Goal: Task Accomplishment & Management: Manage account settings

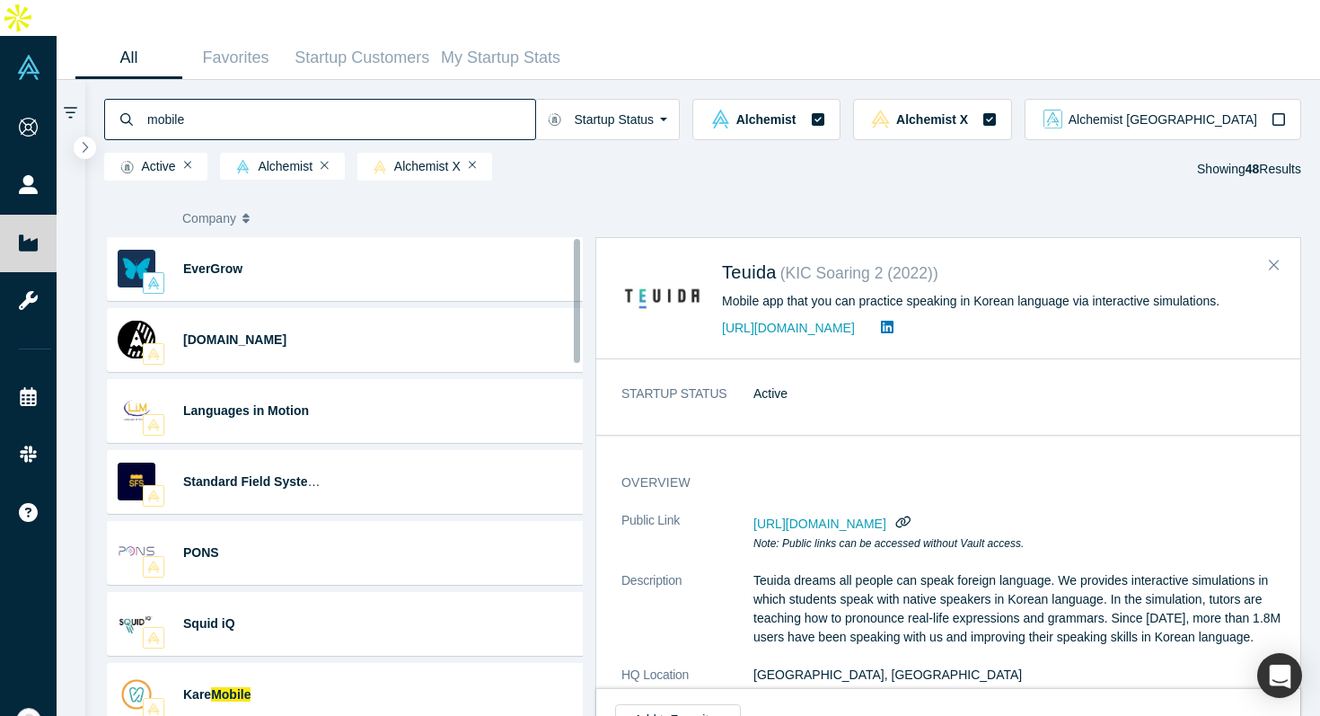
click at [555, 199] on div "Company Categories Class Description Raised Last Round Joined" at bounding box center [703, 218] width 1192 height 38
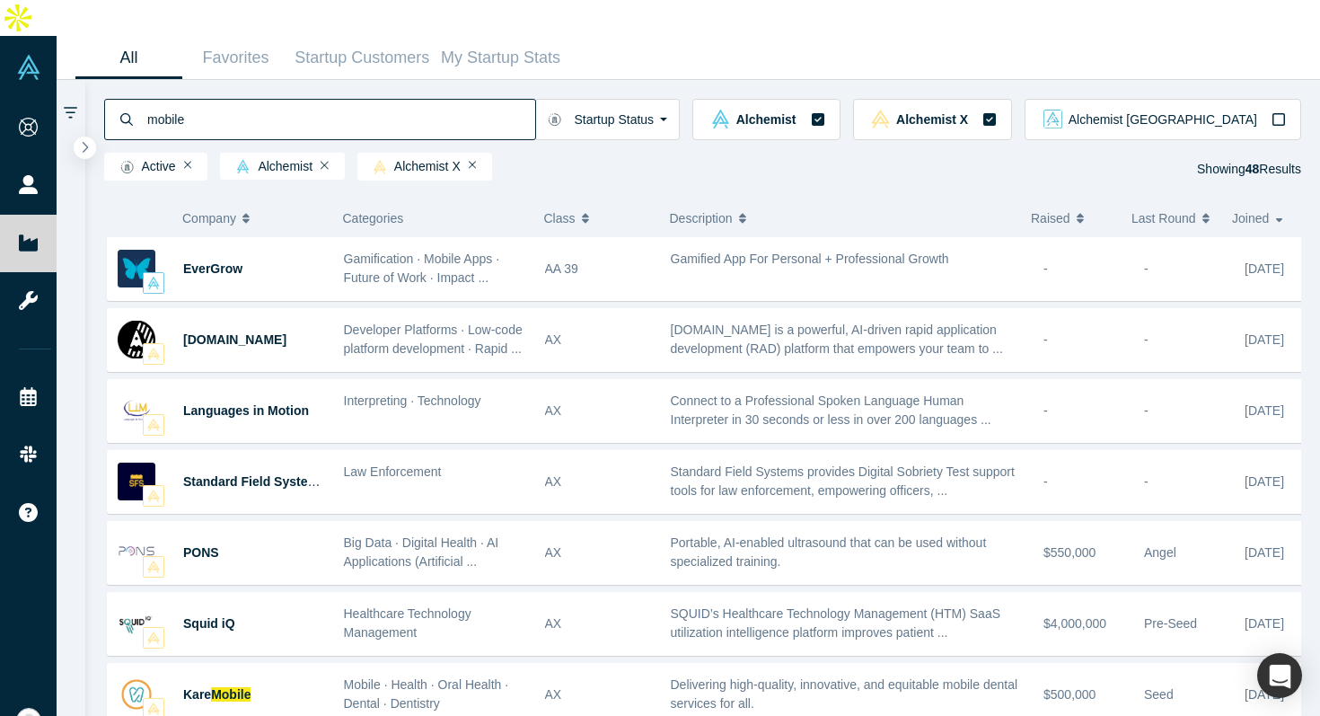
click at [652, 153] on div "Active Alchemist Alchemist X Showing 48 Results" at bounding box center [703, 170] width 1198 height 34
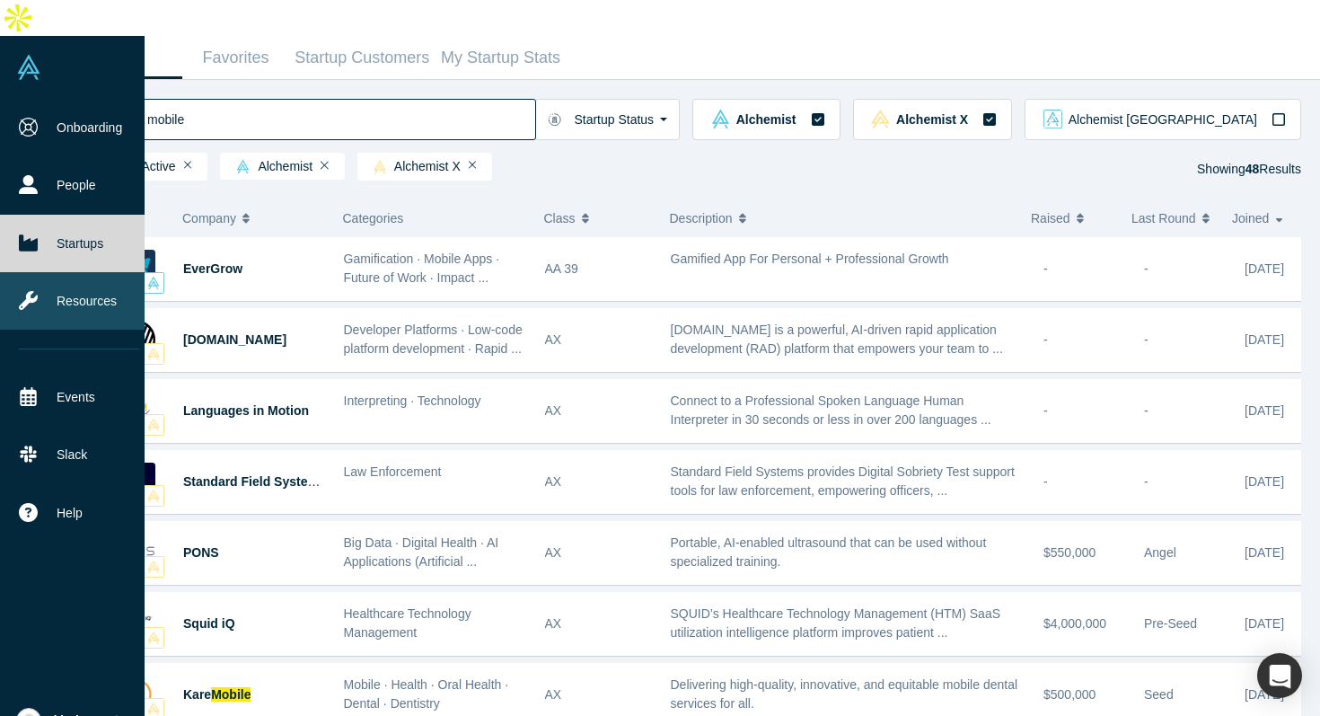
click at [59, 272] on link "Resources" at bounding box center [79, 300] width 158 height 57
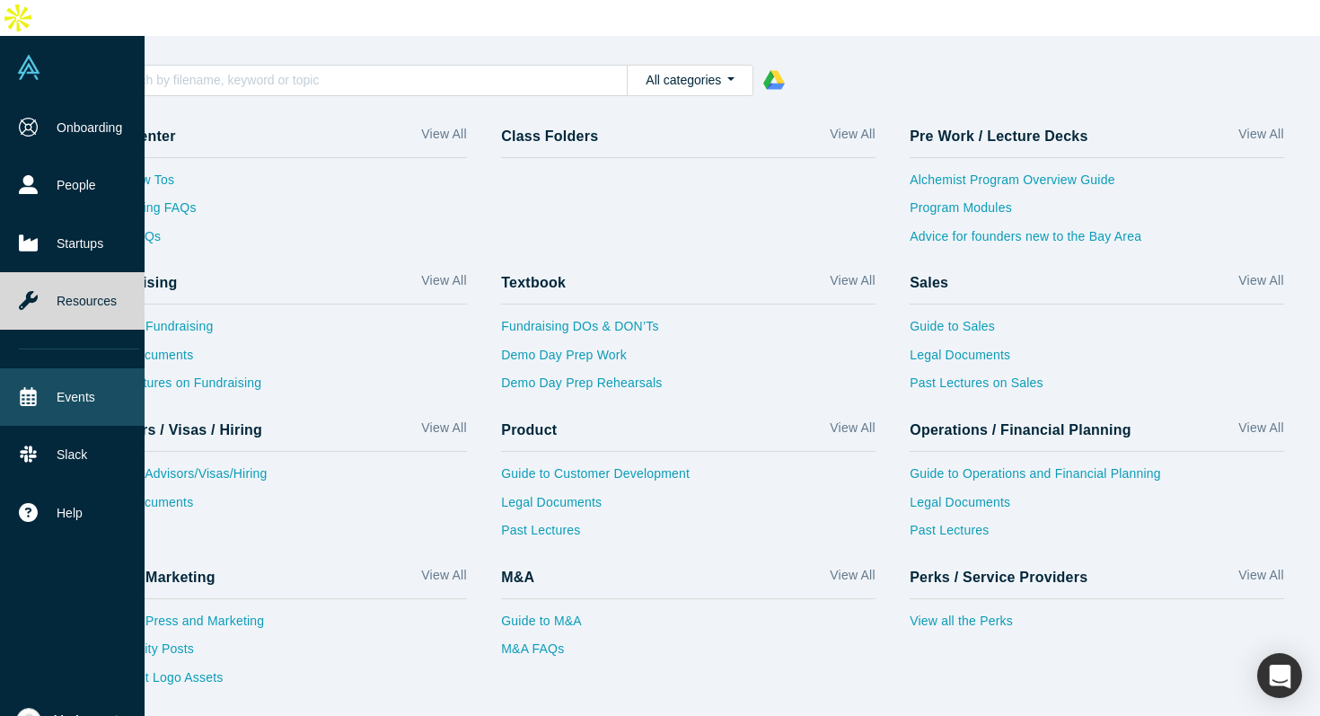
click at [50, 368] on link "Events" at bounding box center [79, 396] width 158 height 57
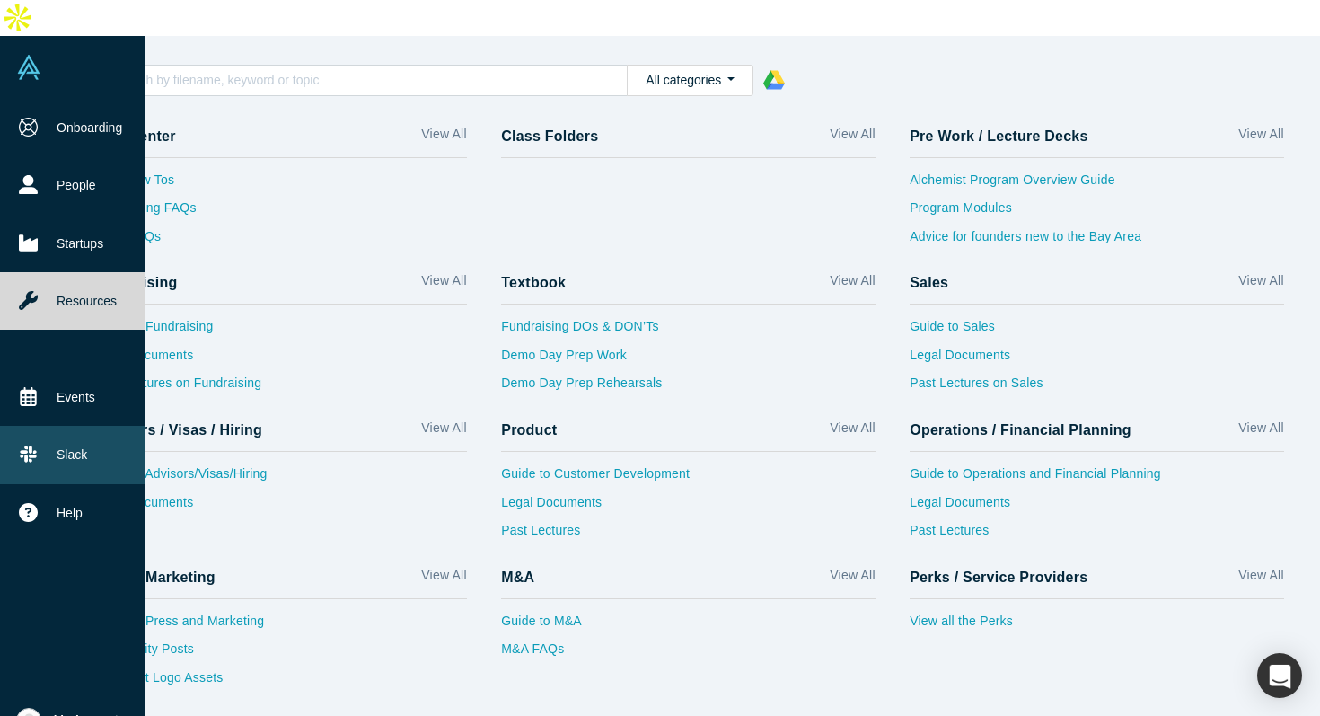
click at [78, 430] on link "Slack" at bounding box center [79, 454] width 158 height 57
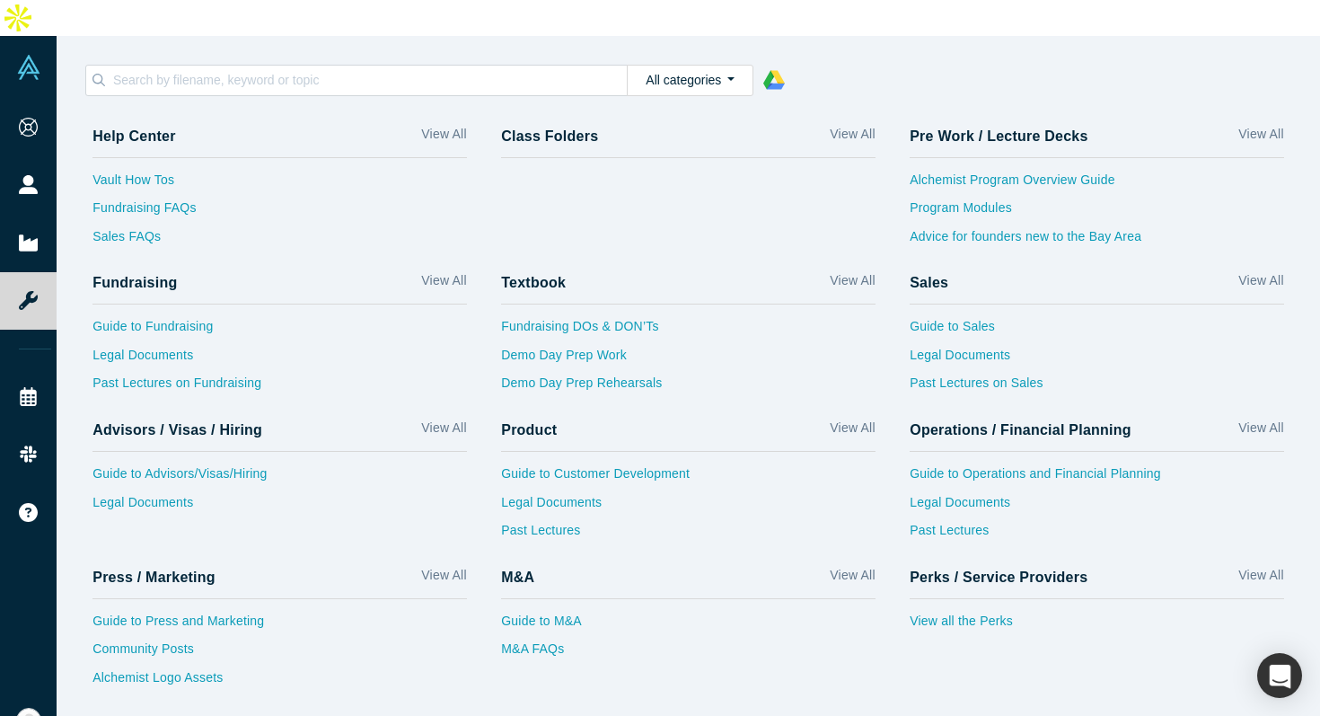
click at [466, 173] on div "Help Center View All Vault How Tos Fundraising FAQs Sales FAQs" at bounding box center [279, 188] width 409 height 147
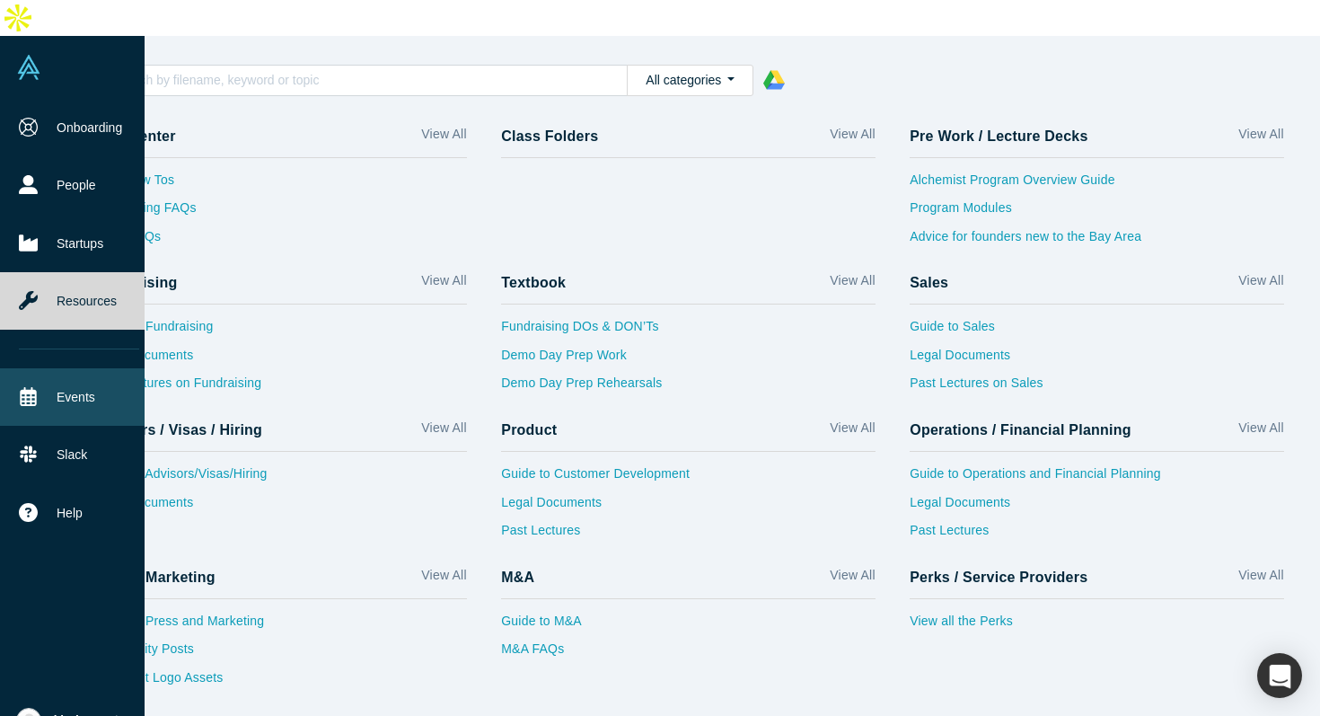
click at [77, 369] on link "Events" at bounding box center [79, 396] width 158 height 57
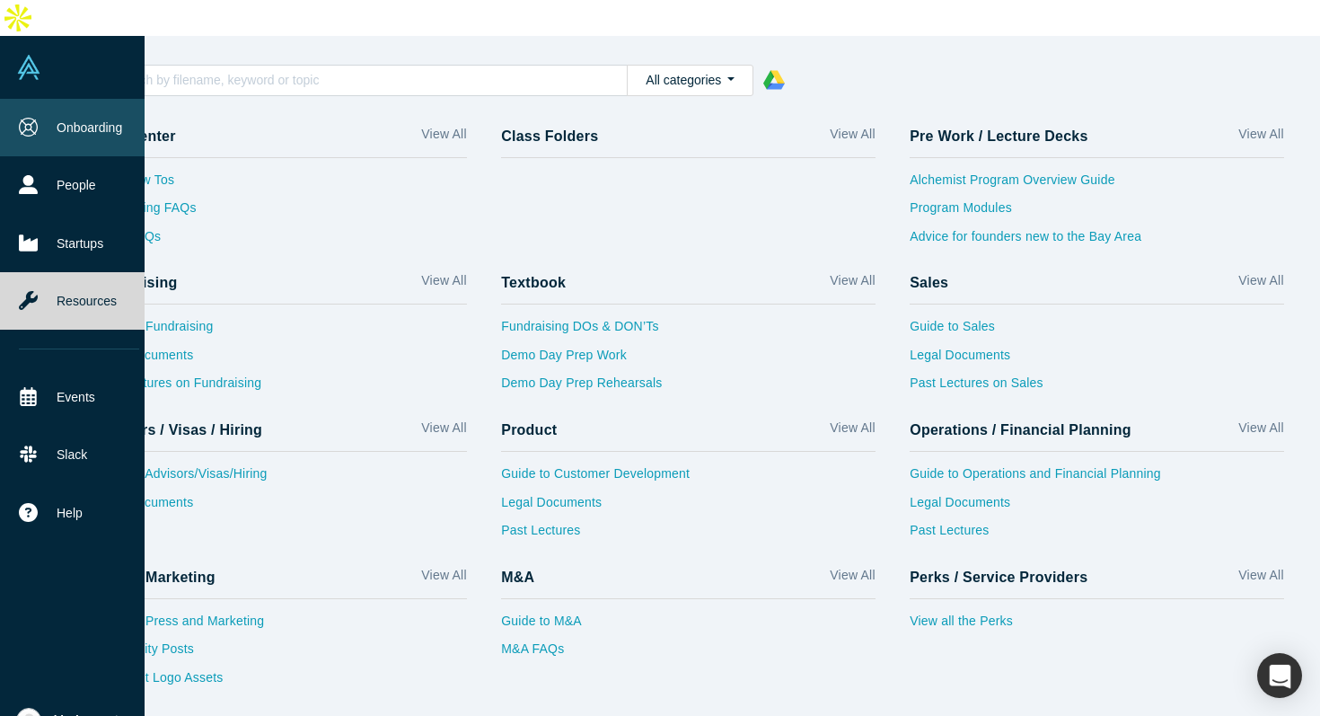
click at [84, 99] on link "Onboarding" at bounding box center [79, 127] width 158 height 57
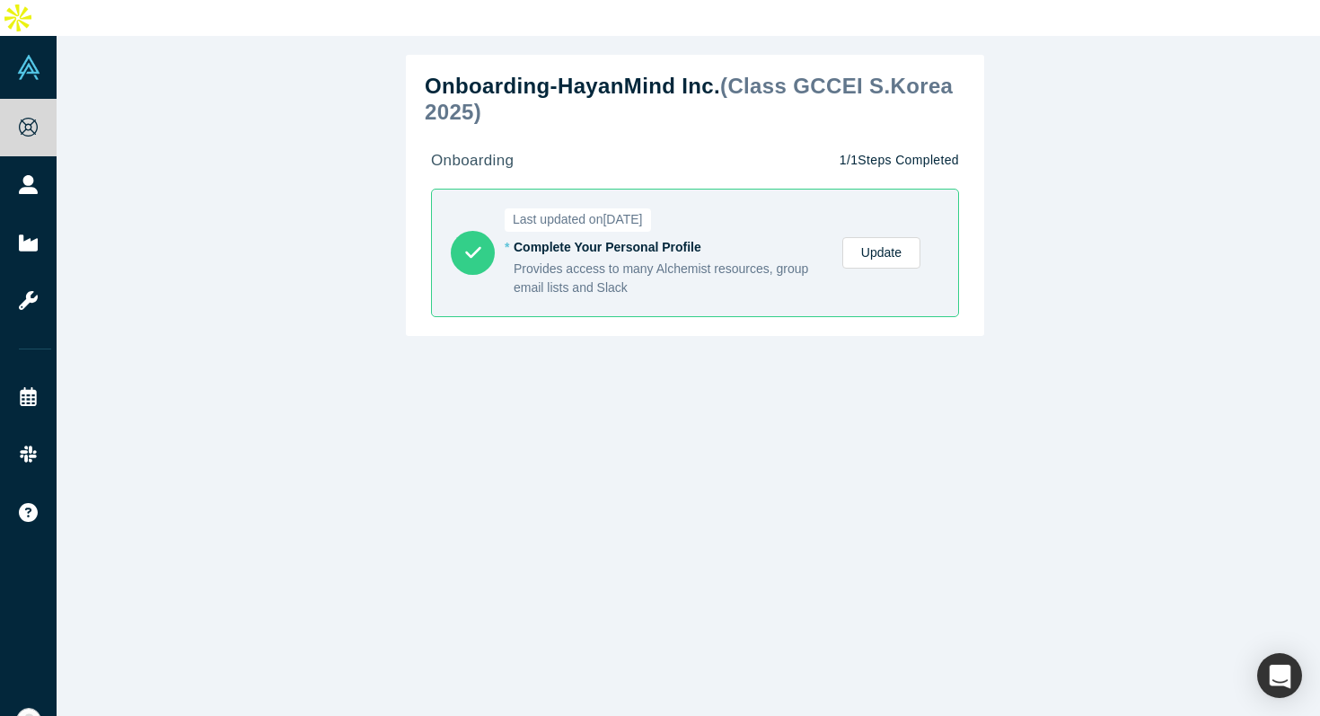
click at [709, 338] on div "Onboarding - HayanMind Inc. ( Class GCCEI S.Korea 2025 ) onboarding 1 / 1 Steps…" at bounding box center [695, 400] width 1277 height 729
drag, startPoint x: 809, startPoint y: 137, endPoint x: 965, endPoint y: 137, distance: 156.2
click at [965, 137] on div "Onboarding - HayanMind Inc. ( Class GCCEI S.Korea 2025 ) onboarding 1 / 1 Steps…" at bounding box center [695, 195] width 578 height 281
click at [651, 145] on div "onboarding 1 / 1 Steps Completed" at bounding box center [695, 160] width 528 height 31
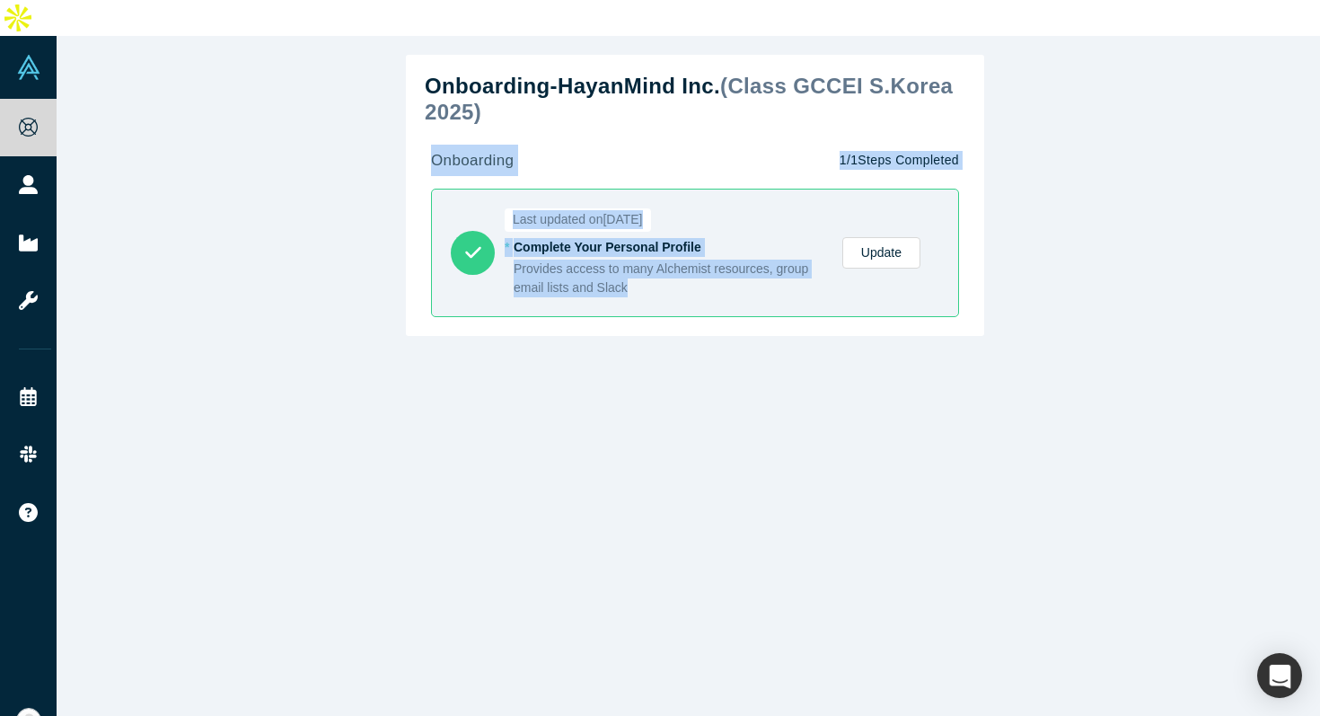
drag, startPoint x: 410, startPoint y: 119, endPoint x: 640, endPoint y: 333, distance: 313.9
click at [639, 333] on div "Onboarding - HayanMind Inc. ( Class GCCEI S.Korea 2025 ) onboarding 1 / 1 Steps…" at bounding box center [695, 400] width 1277 height 729
click at [640, 333] on div "Onboarding - HayanMind Inc. ( Class GCCEI S.Korea 2025 ) onboarding 1 / 1 Steps…" at bounding box center [695, 400] width 1277 height 729
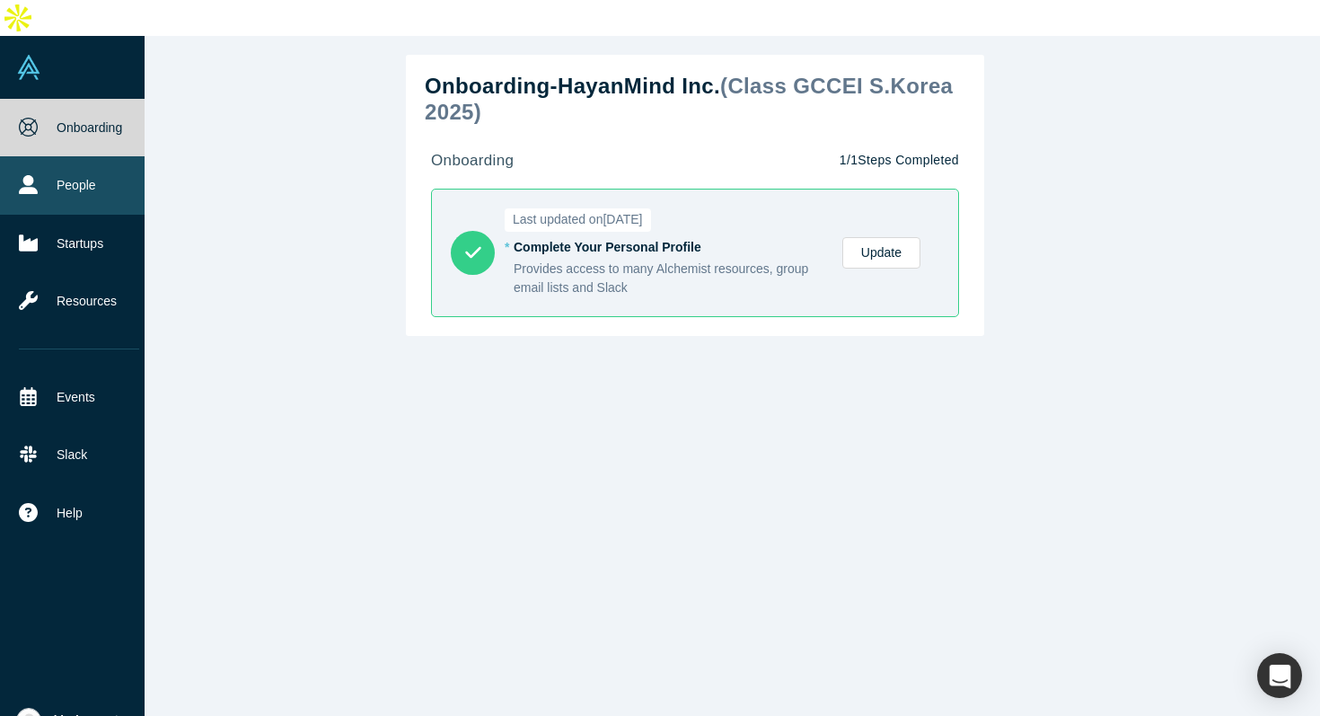
click at [69, 156] on link "People" at bounding box center [79, 184] width 158 height 57
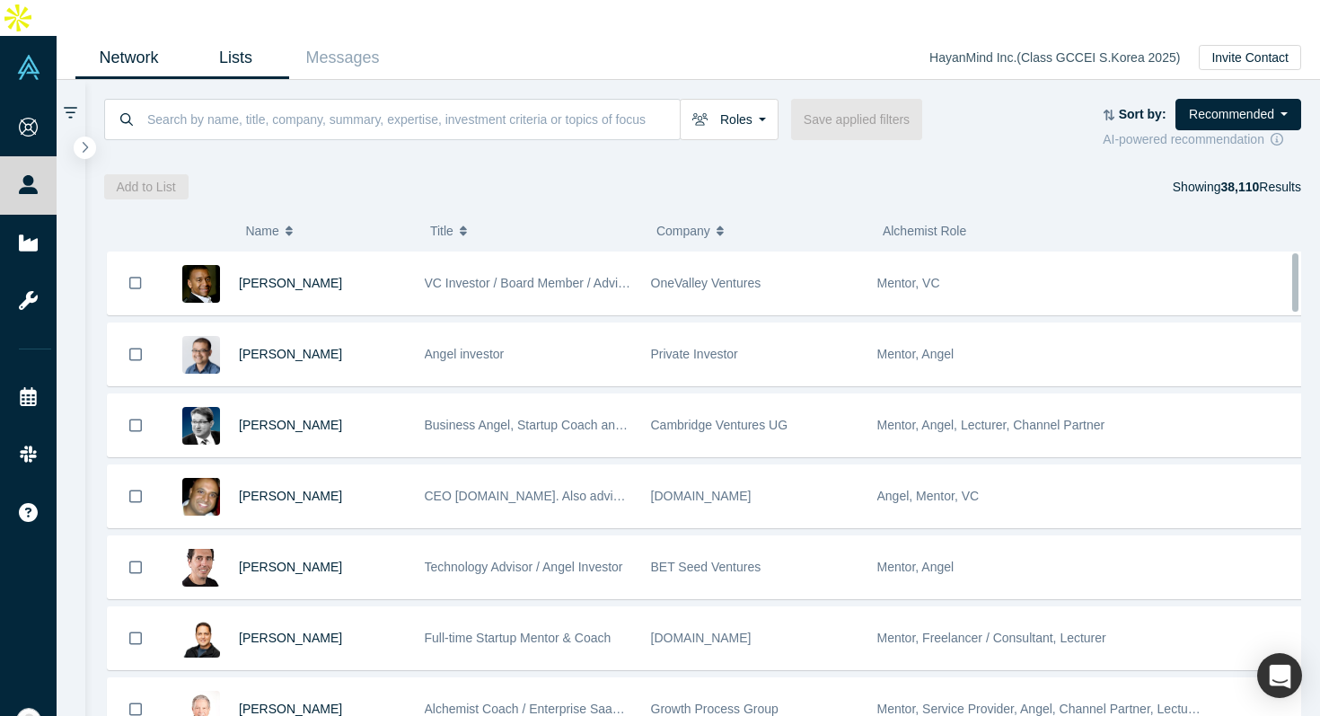
click at [255, 37] on link "Lists" at bounding box center [235, 58] width 107 height 42
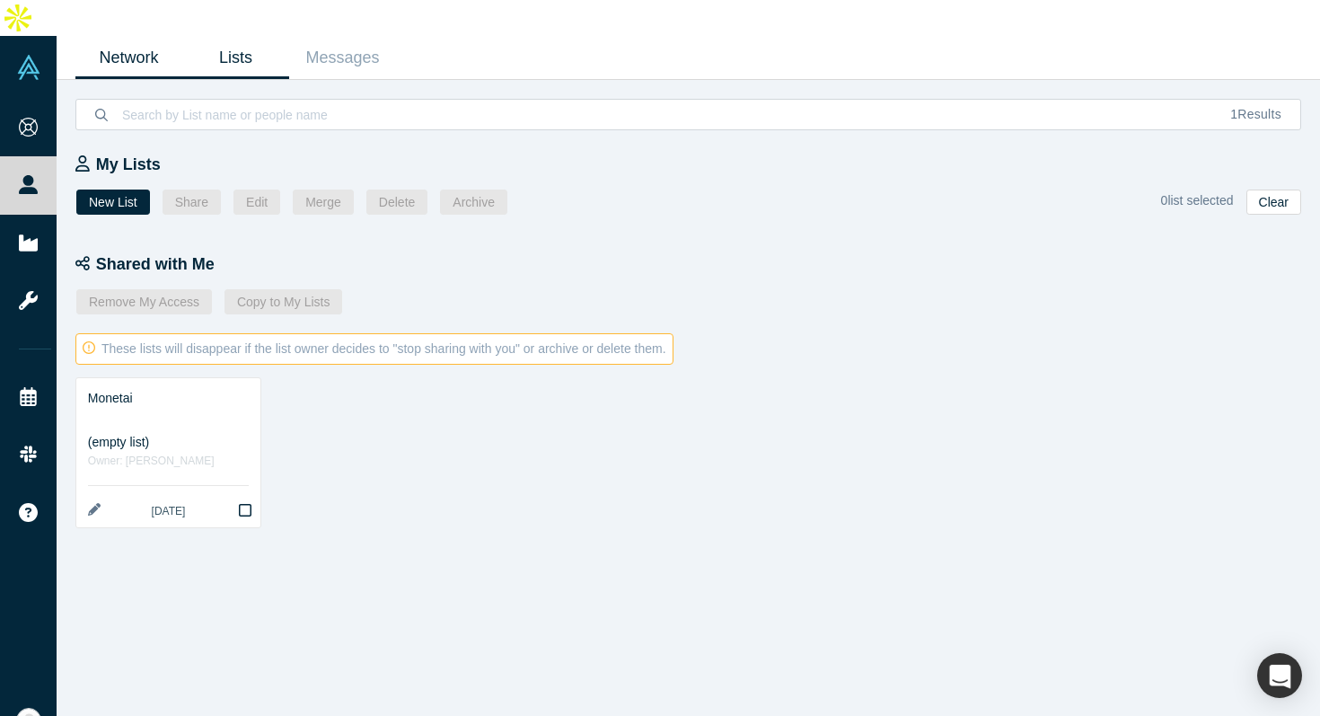
click at [145, 37] on link "Network" at bounding box center [128, 58] width 107 height 42
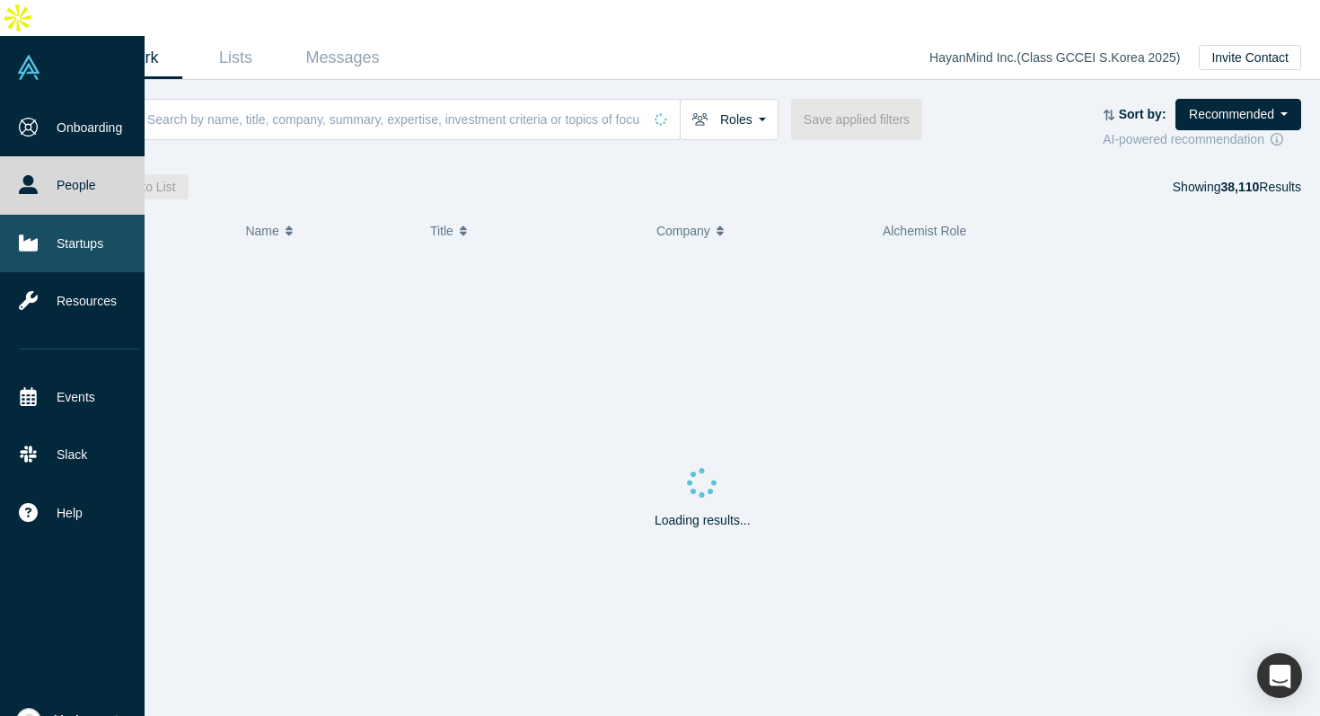
click at [40, 215] on link "Startups" at bounding box center [79, 243] width 158 height 57
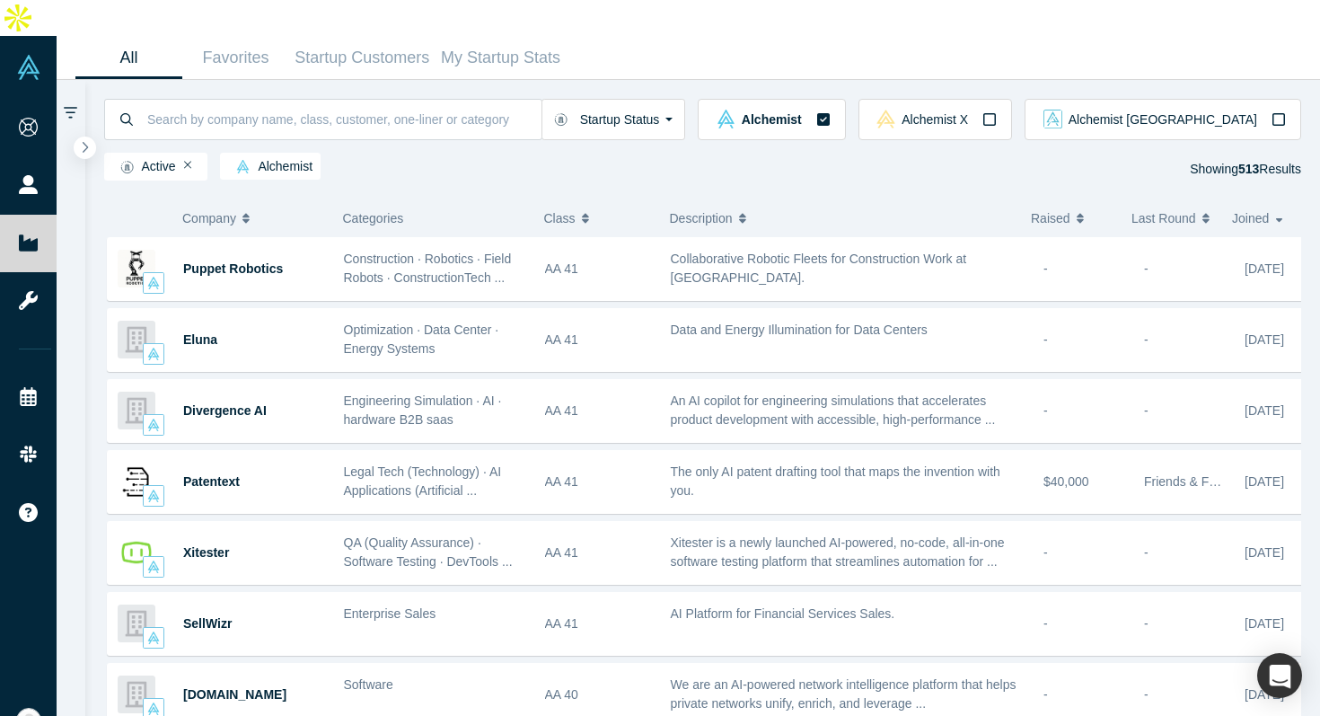
click at [541, 187] on div "Company Categories Class Description Raised Last Round Joined Puppet Robotics C…" at bounding box center [703, 469] width 1236 height 565
click at [487, 98] on input at bounding box center [343, 119] width 396 height 42
click at [506, 98] on input at bounding box center [343, 119] width 396 height 42
click at [504, 98] on input at bounding box center [343, 119] width 396 height 42
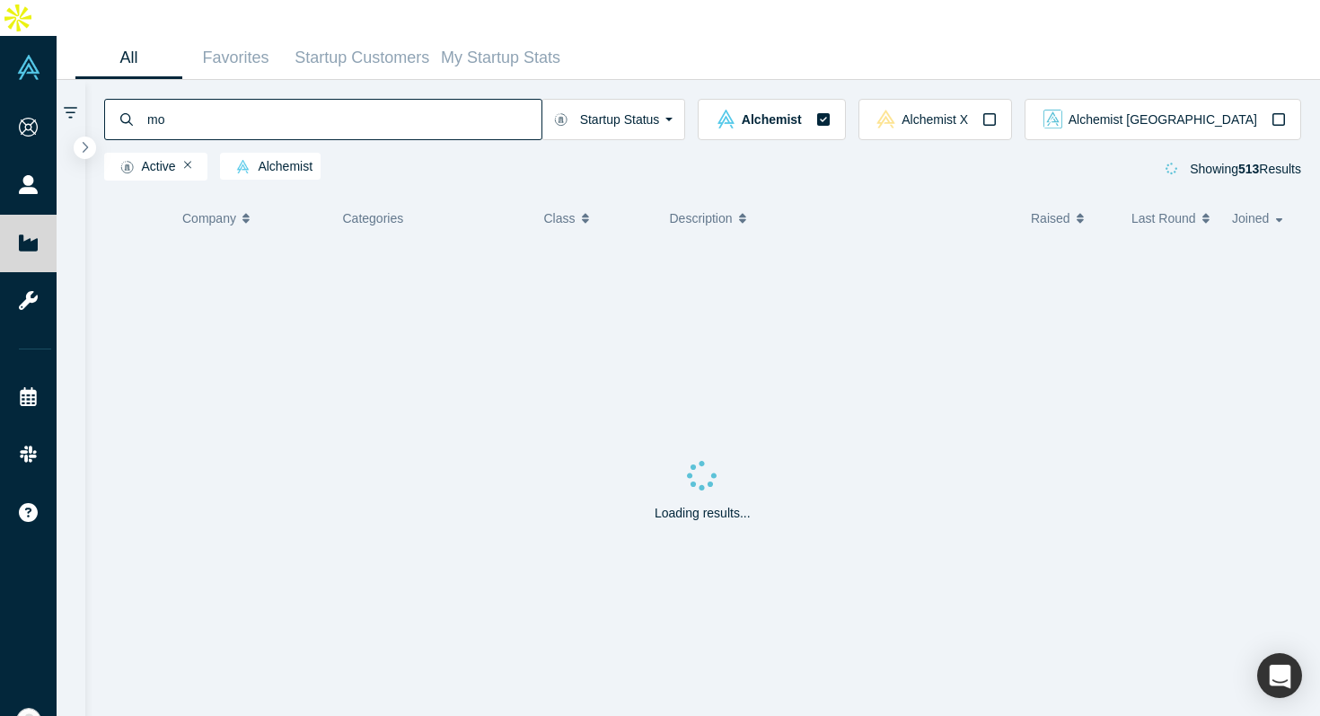
type input "m"
type input "mobile"
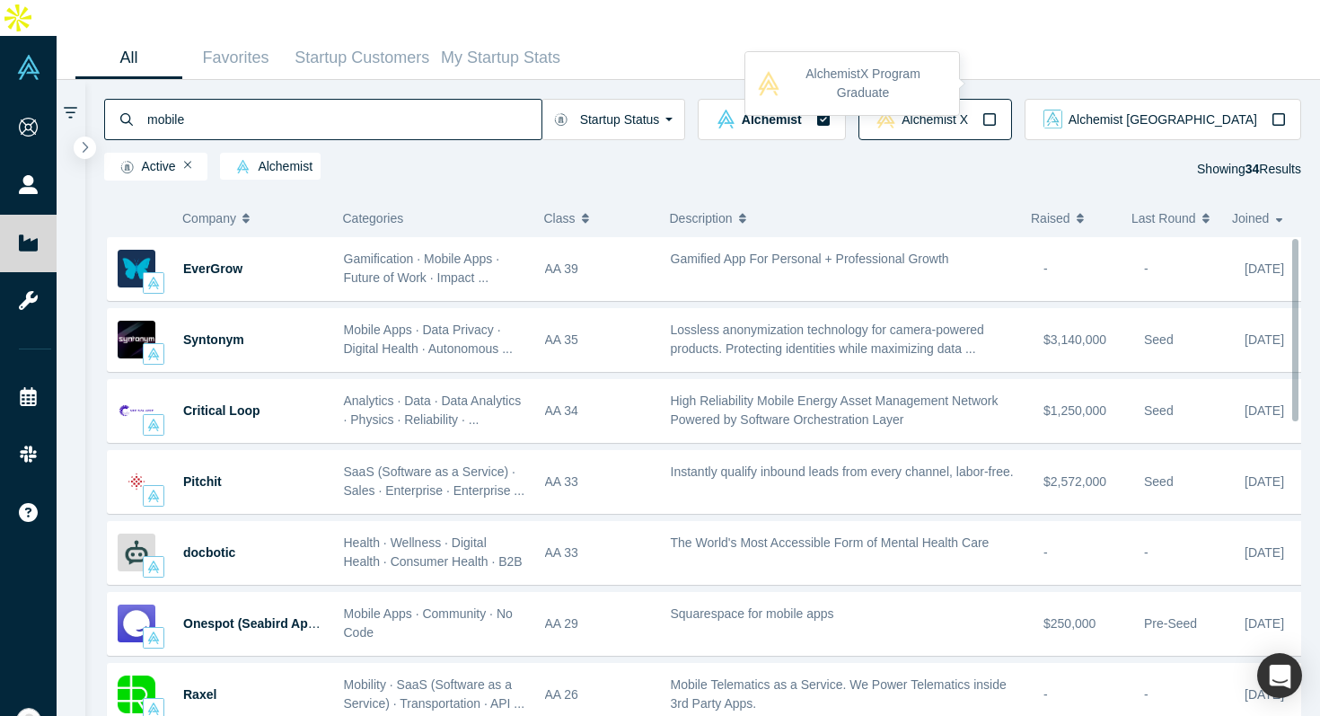
click at [968, 113] on span "Alchemist X" at bounding box center [935, 119] width 66 height 13
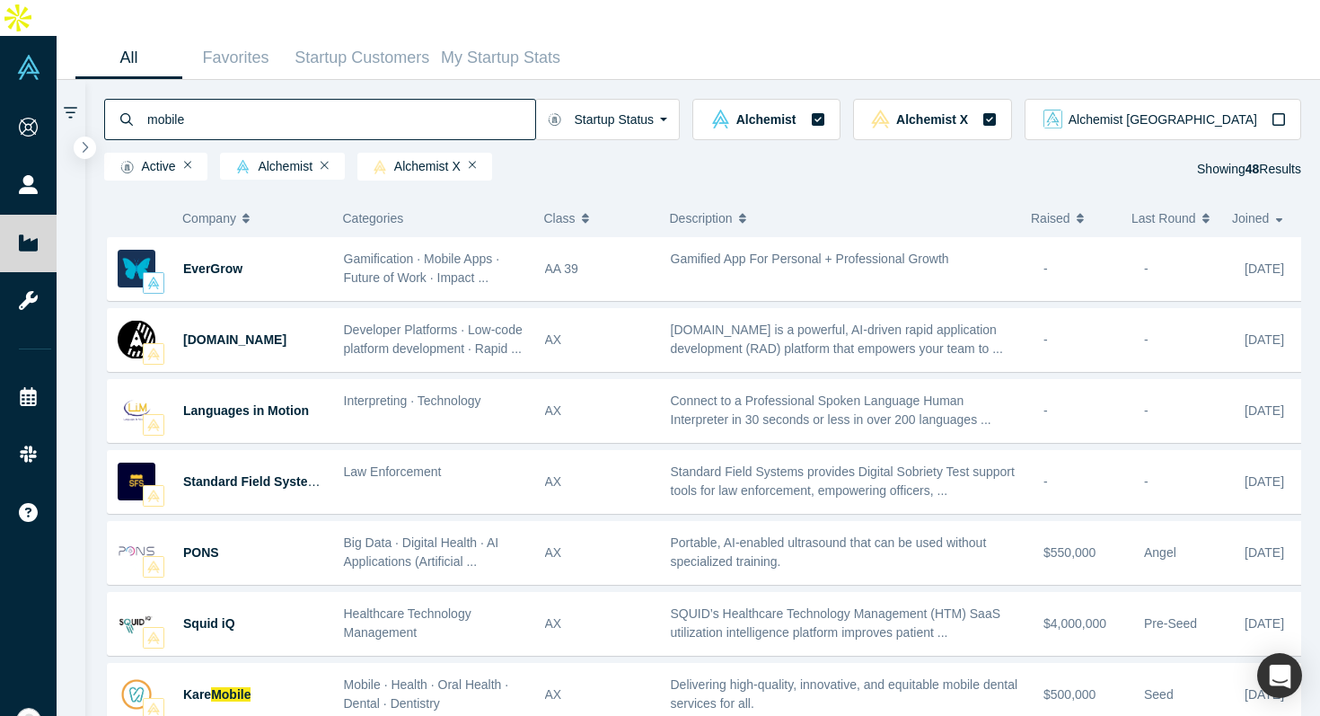
click at [560, 187] on div "Company Categories Class Description Raised Last Round Joined EverGrow Gamifica…" at bounding box center [703, 469] width 1236 height 565
click at [673, 153] on div "Active Alchemist Alchemist X Showing 48 Results" at bounding box center [703, 170] width 1198 height 34
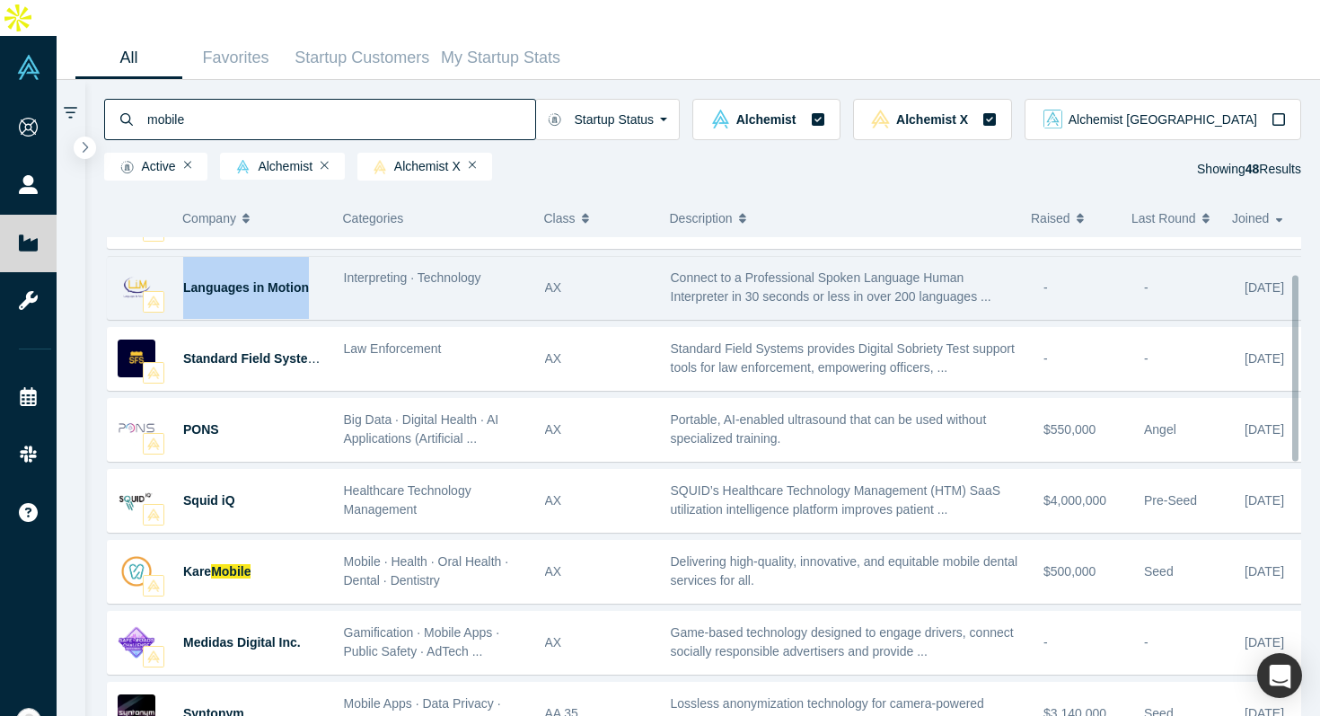
scroll to position [39, 0]
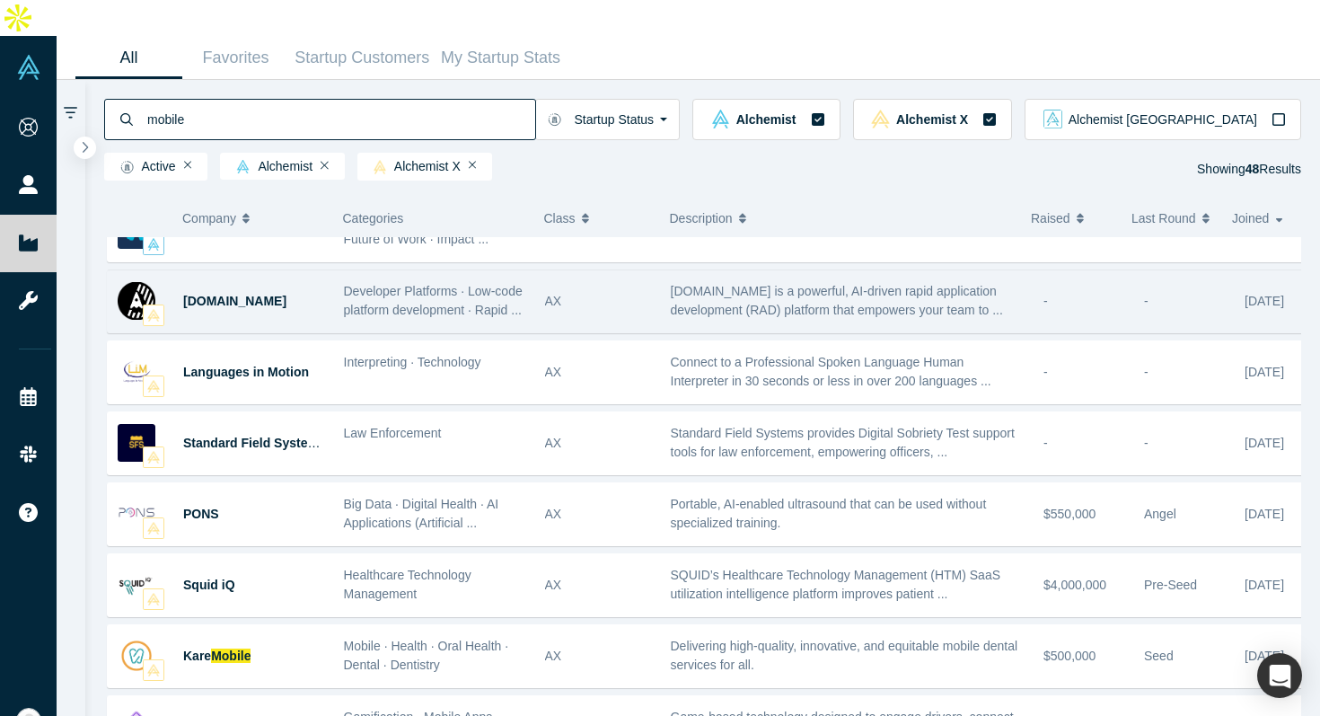
click at [271, 272] on div "Axellero.io" at bounding box center [254, 301] width 142 height 62
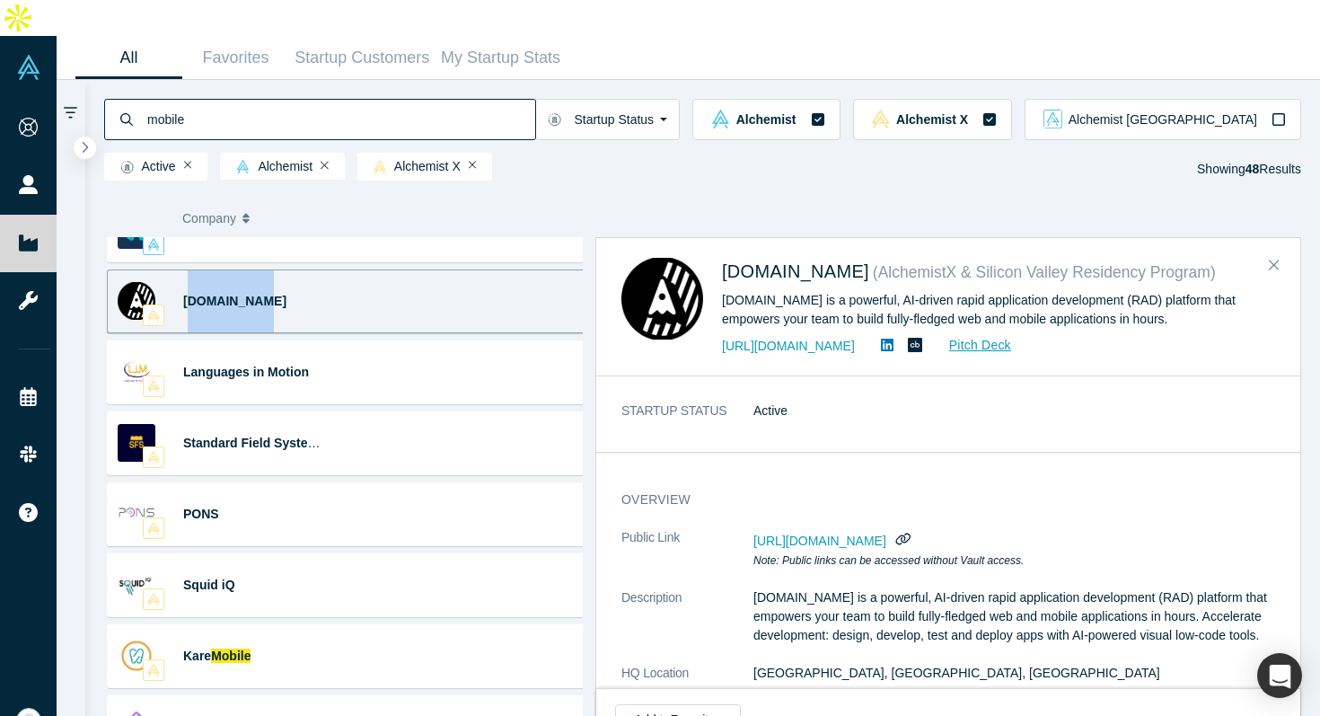
drag, startPoint x: 278, startPoint y: 262, endPoint x: 224, endPoint y: 274, distance: 56.0
click at [203, 270] on div "Axellero.io" at bounding box center [254, 301] width 142 height 62
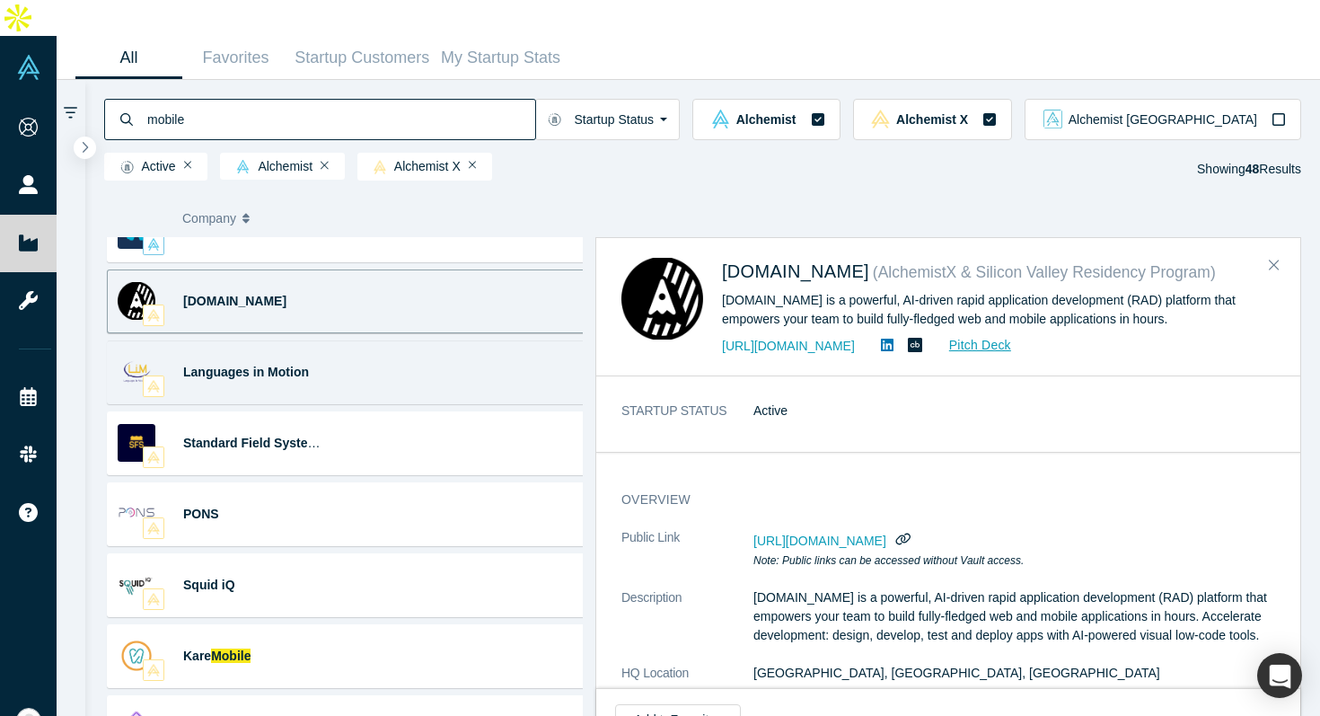
click at [356, 356] on div "Languages in Motion Interpreting · Technology Connect to a Professional Spoken …" at bounding box center [350, 372] width 487 height 64
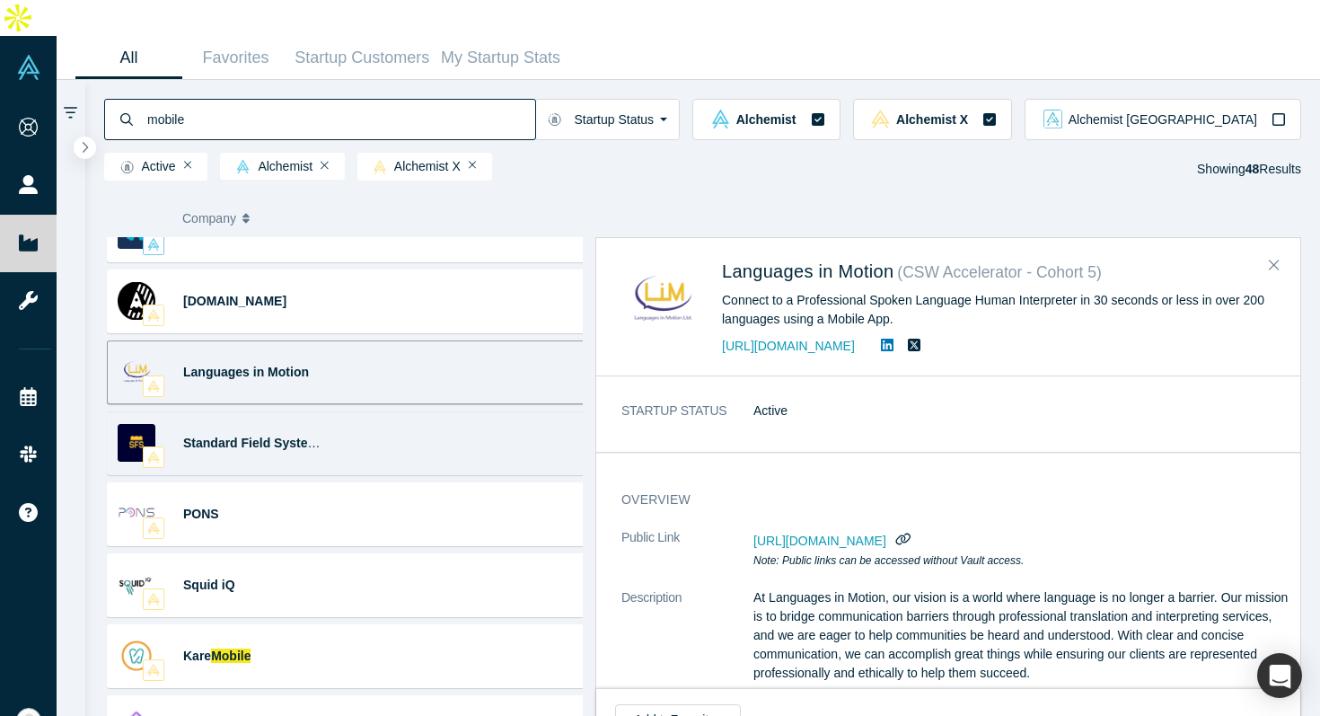
click at [364, 411] on div "Standard Field Systems Law Enforcement Standard Field Systems provides Digital …" at bounding box center [350, 443] width 487 height 64
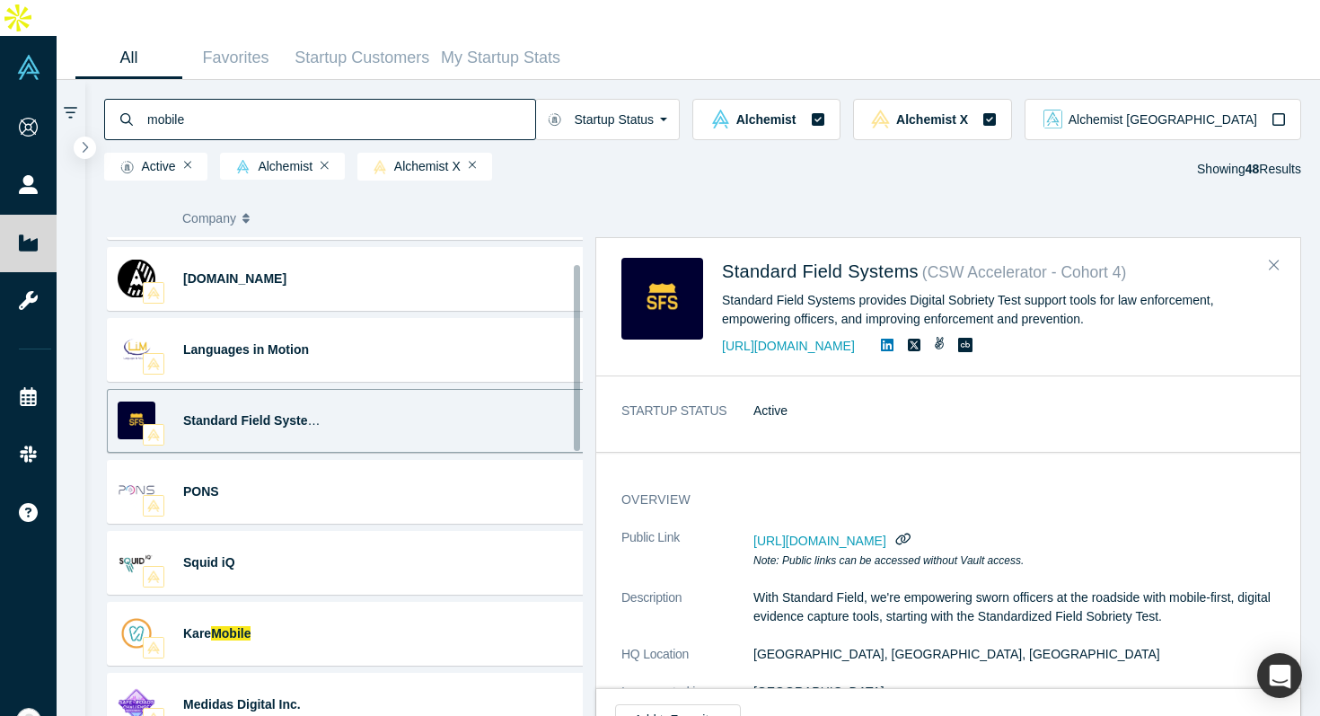
scroll to position [73, 0]
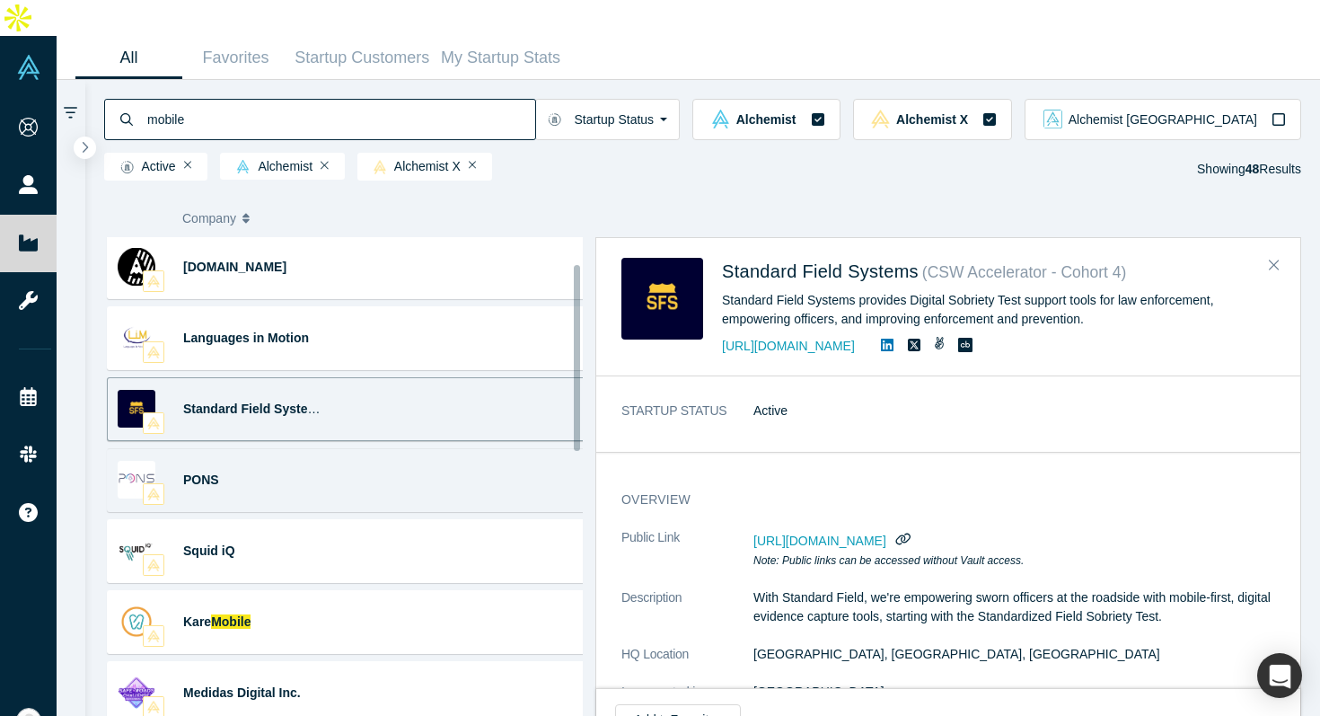
click at [371, 448] on div "PONS Big Data · Digital Health · AI Applications (Artificial ... Portable, AI-e…" at bounding box center [350, 480] width 487 height 64
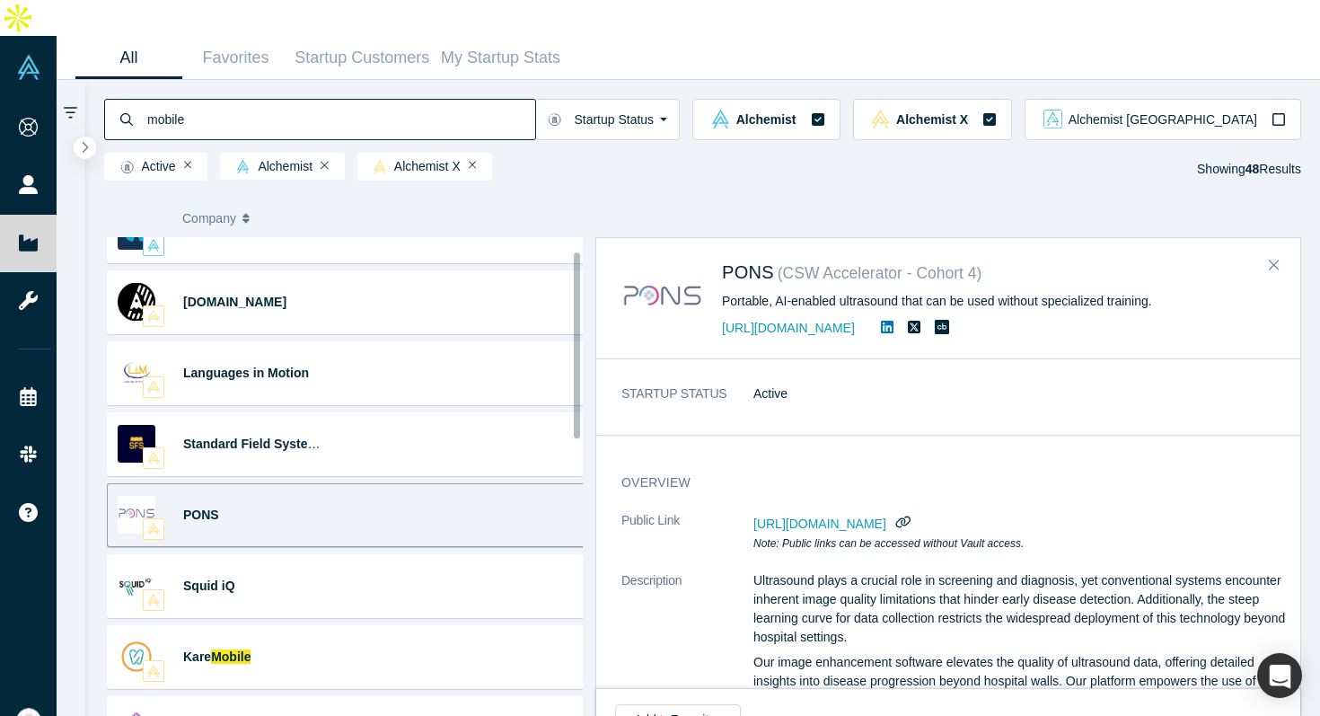
scroll to position [0, 0]
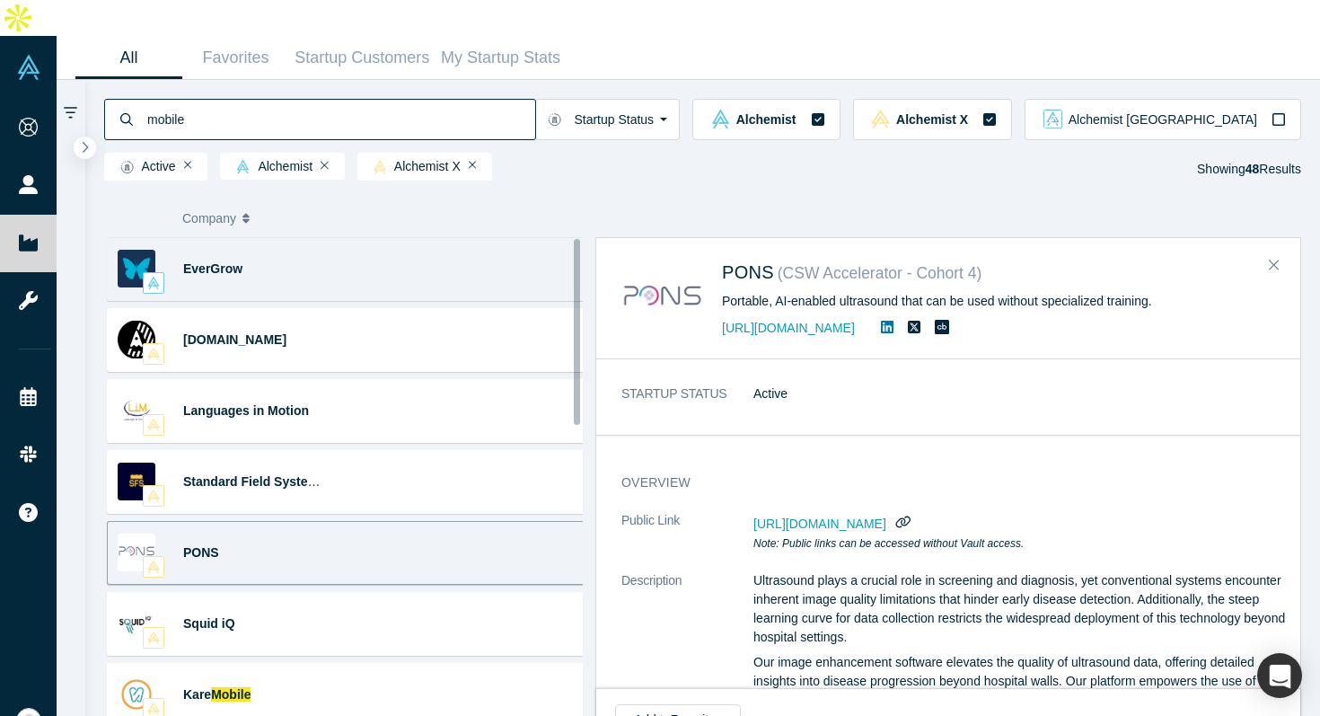
click at [393, 245] on div "EverGrow Gamification · Mobile Apps · Future of Work · Impact ... Gamified App …" at bounding box center [350, 269] width 487 height 64
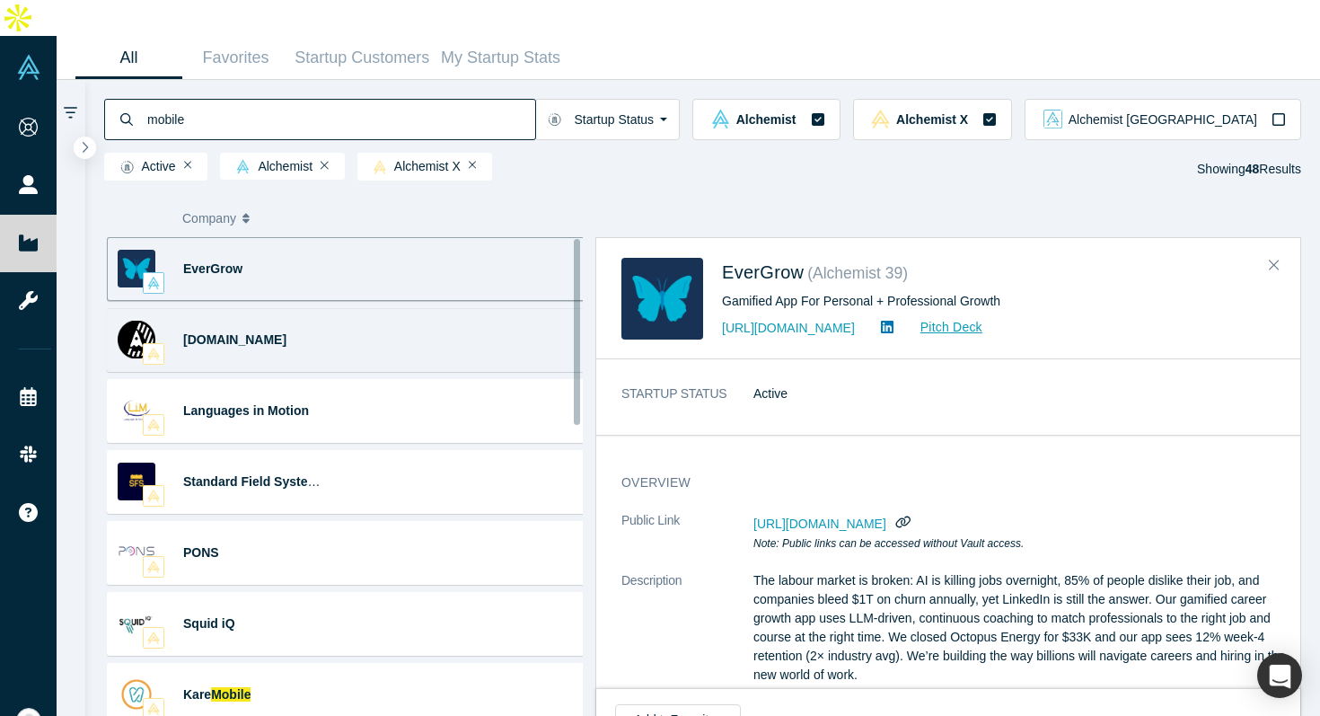
click at [374, 308] on div "Axellero.io Developer Platforms · Low-code platform development · Rapid ... Axe…" at bounding box center [350, 340] width 487 height 64
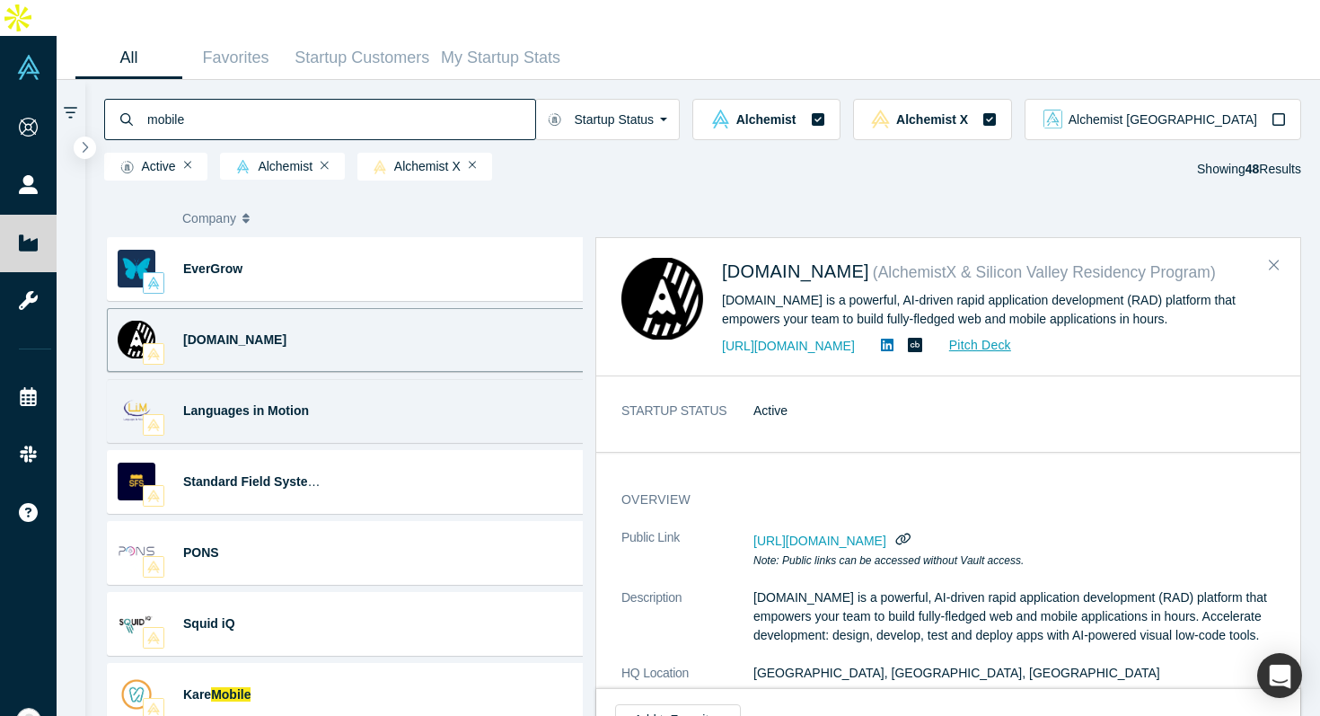
click at [376, 379] on div "Languages in Motion Interpreting · Technology Connect to a Professional Spoken …" at bounding box center [350, 411] width 487 height 64
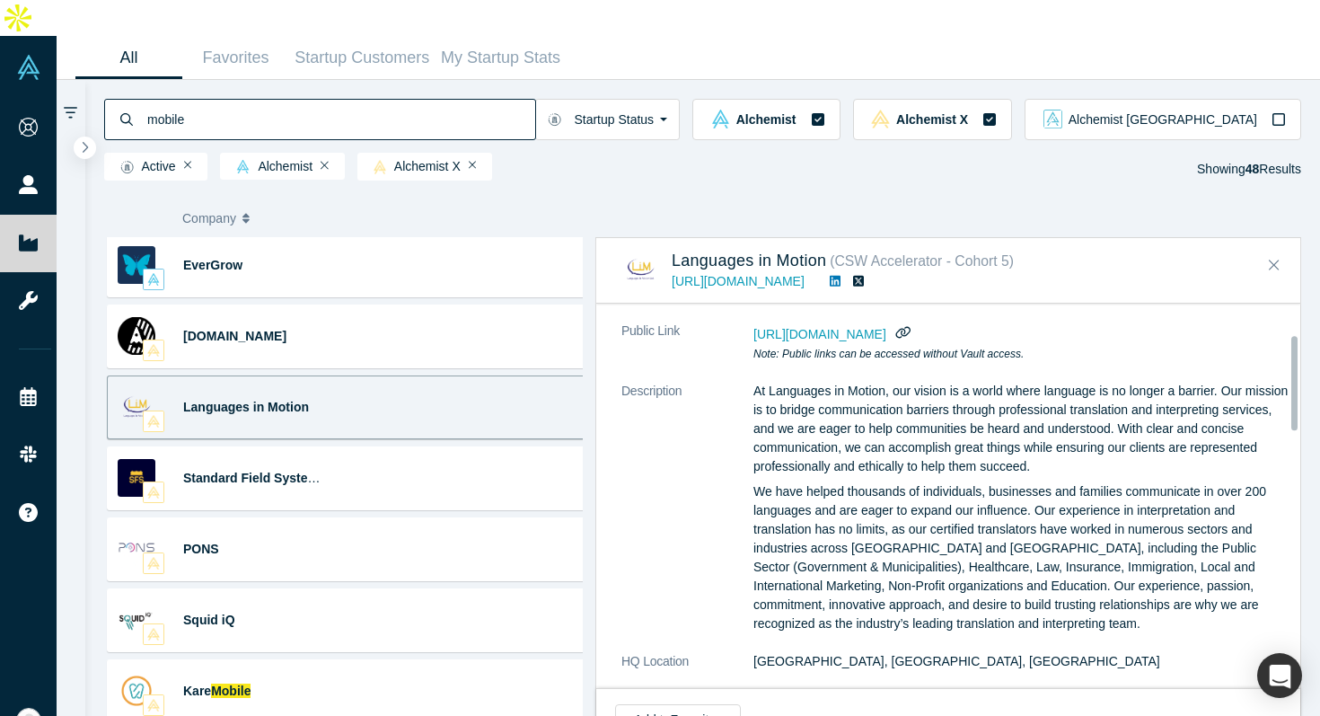
scroll to position [121, 0]
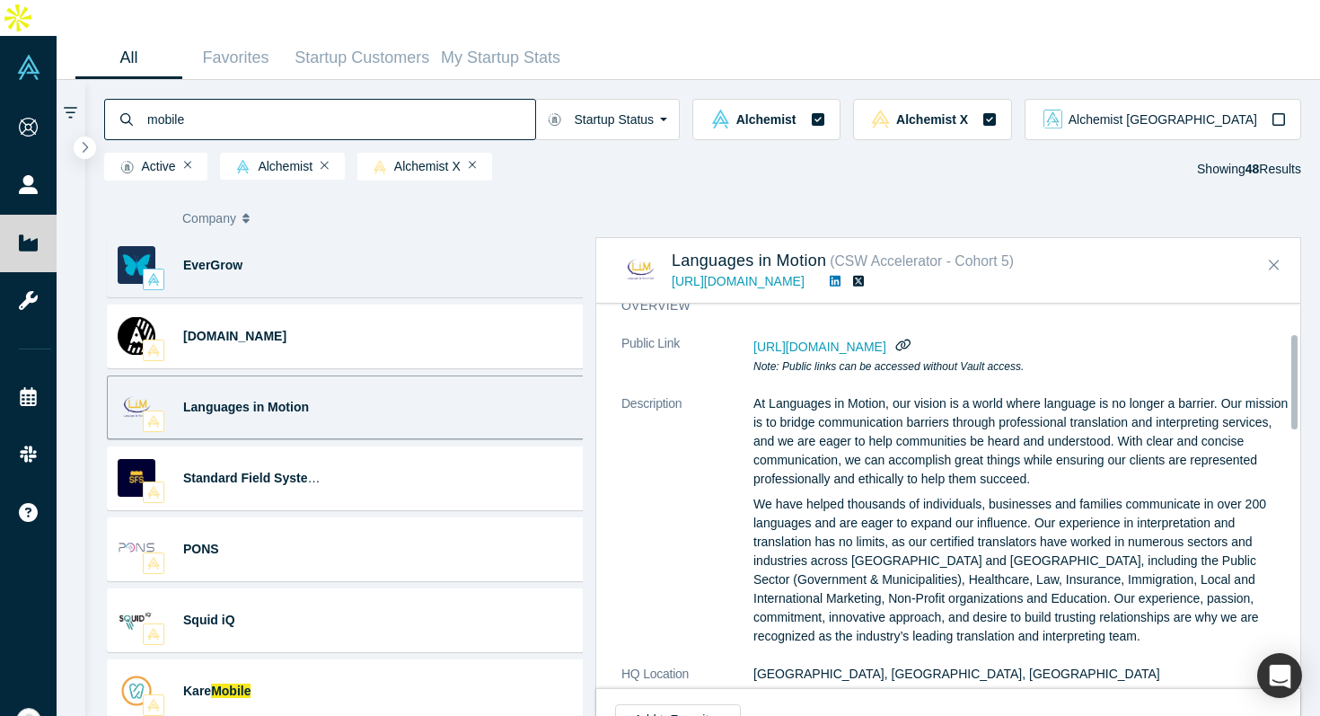
click at [403, 248] on div "EverGrow Gamification · Mobile Apps · Future of Work · Impact ... Gamified App …" at bounding box center [350, 265] width 487 height 64
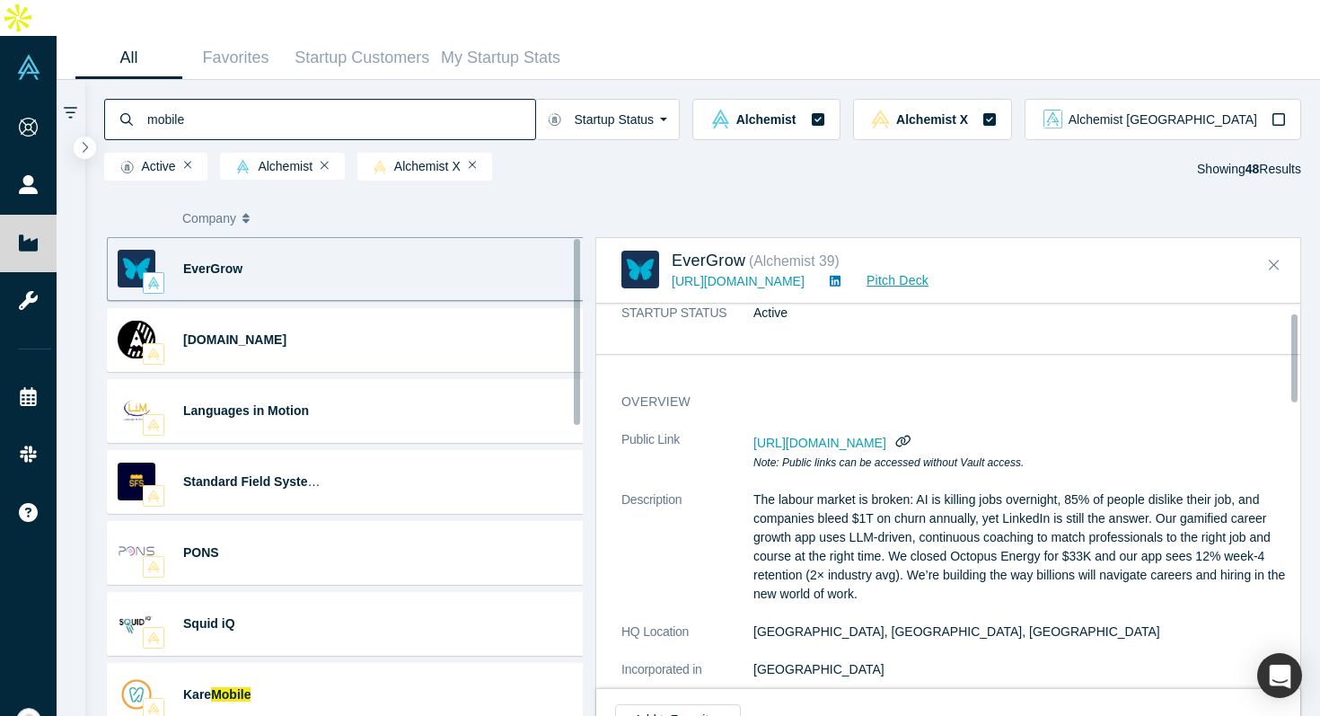
scroll to position [36, 0]
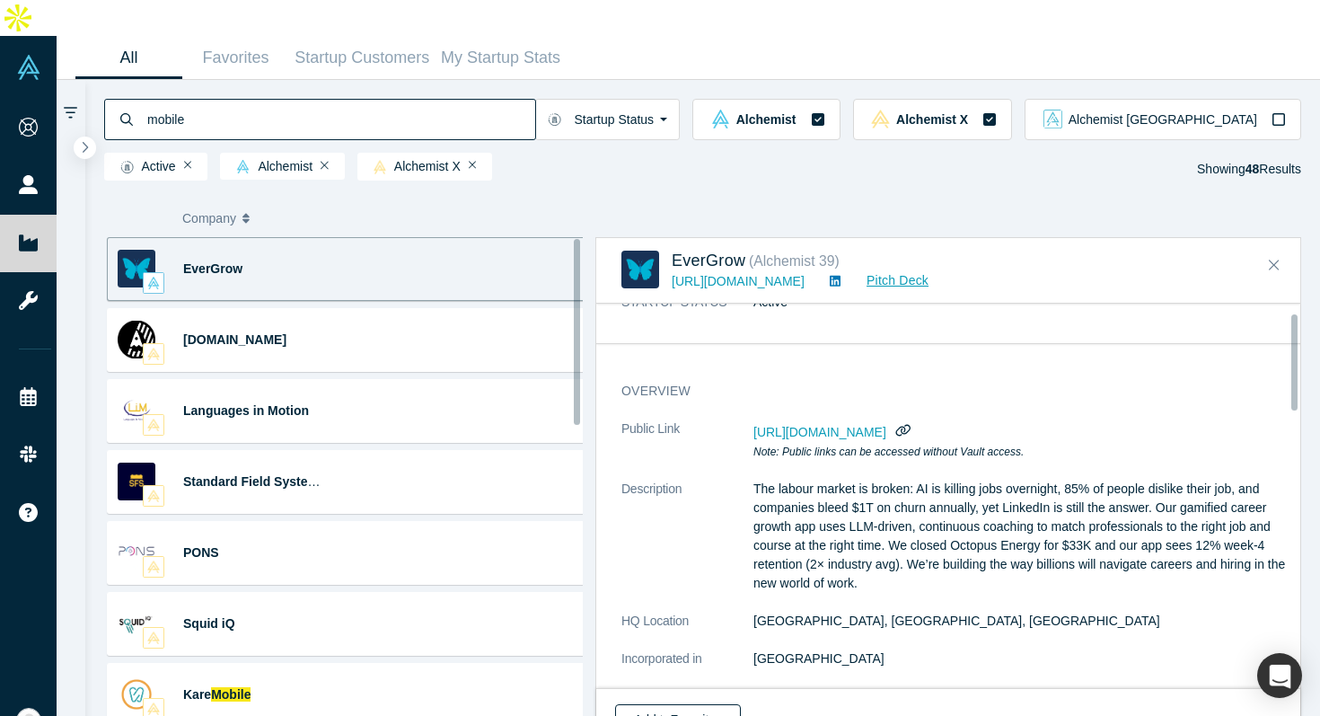
click at [678, 704] on button "Add to Favorites" at bounding box center [678, 719] width 126 height 31
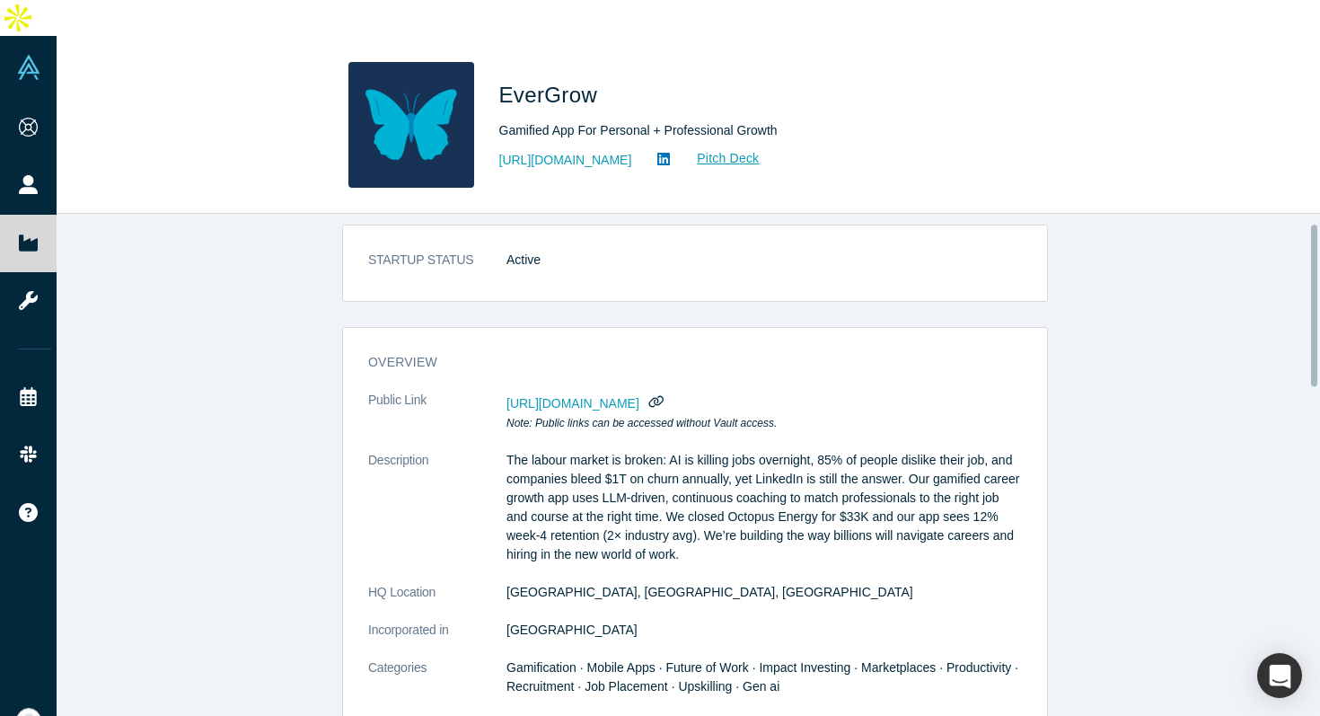
scroll to position [33, 0]
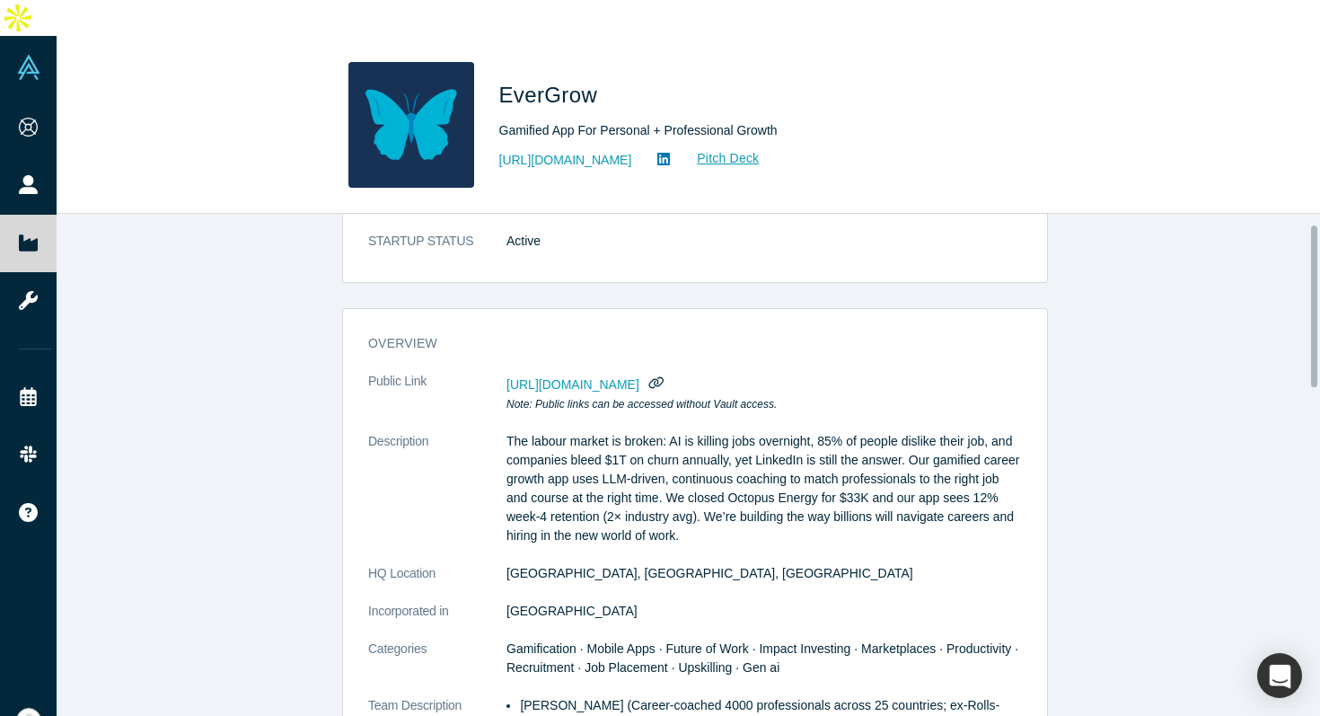
click at [639, 377] on span "[URL][DOMAIN_NAME]" at bounding box center [572, 384] width 133 height 14
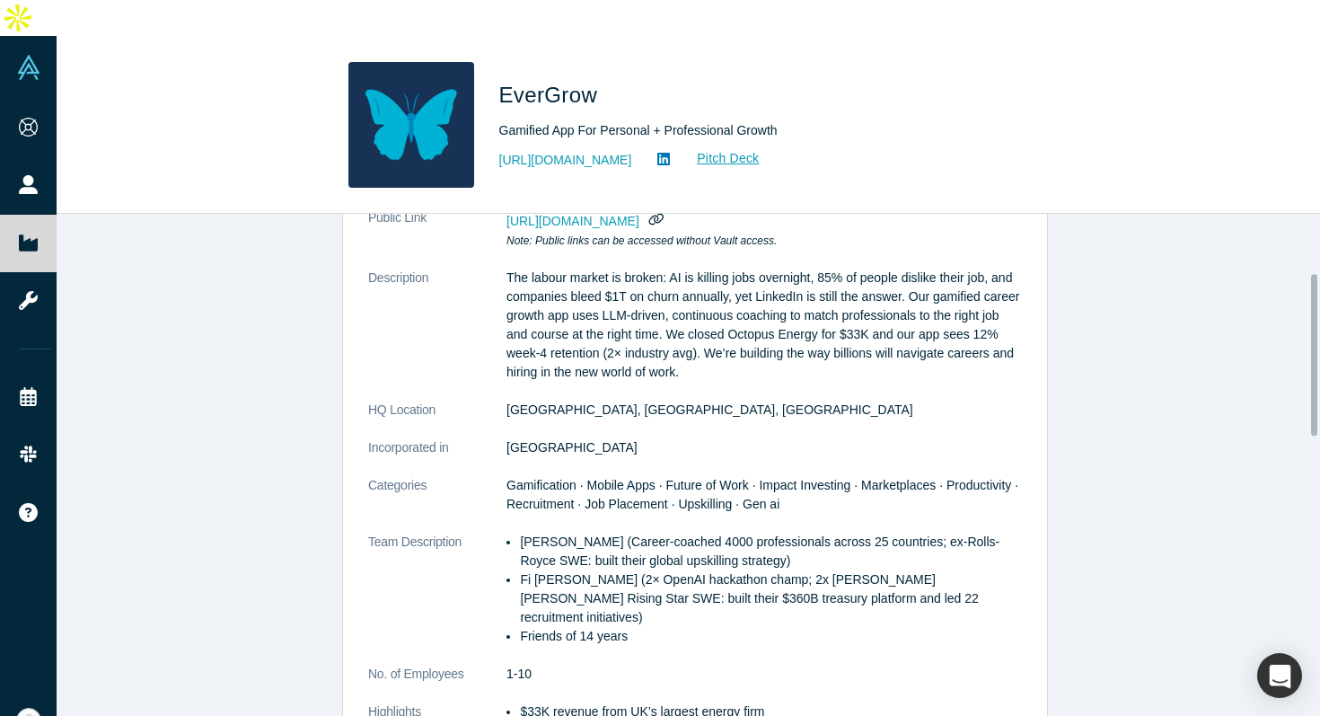
scroll to position [196, 0]
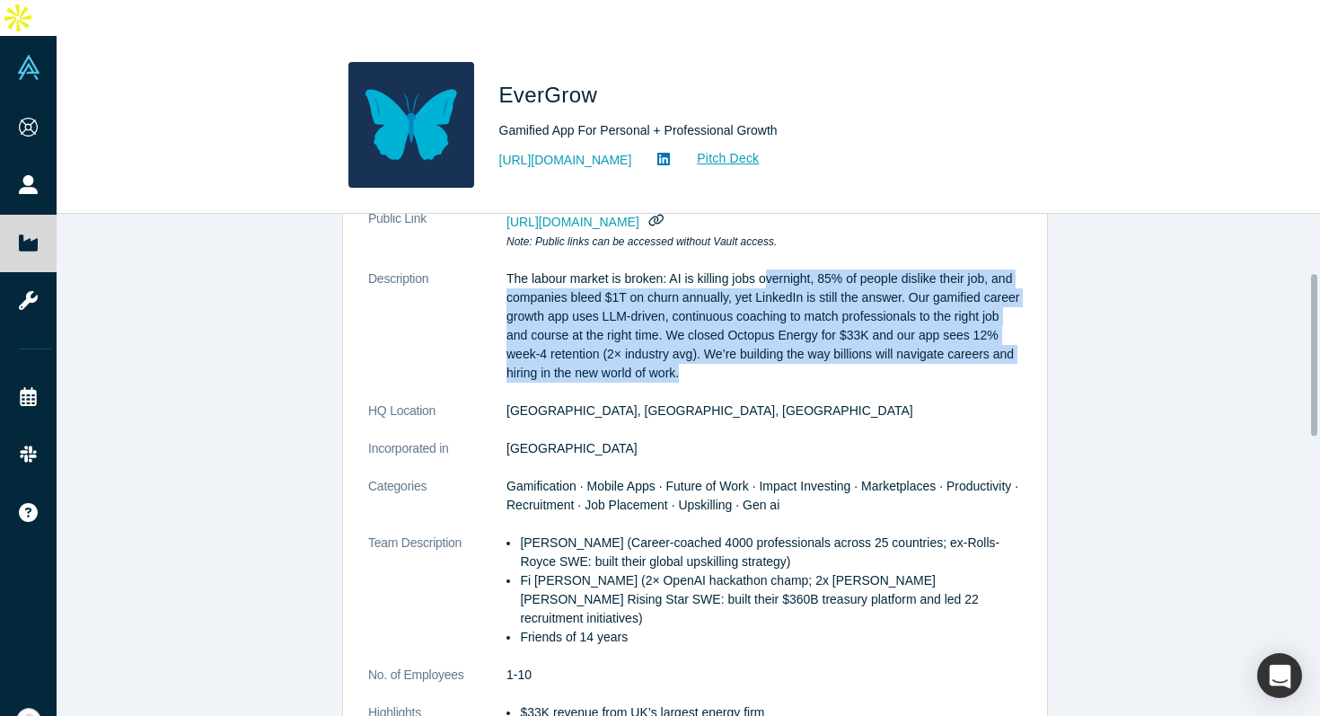
drag, startPoint x: 762, startPoint y: 233, endPoint x: 776, endPoint y: 331, distance: 98.8
click at [776, 331] on p "The labour market is broken: AI is killing jobs overnight, 85% of people dislik…" at bounding box center [763, 325] width 515 height 113
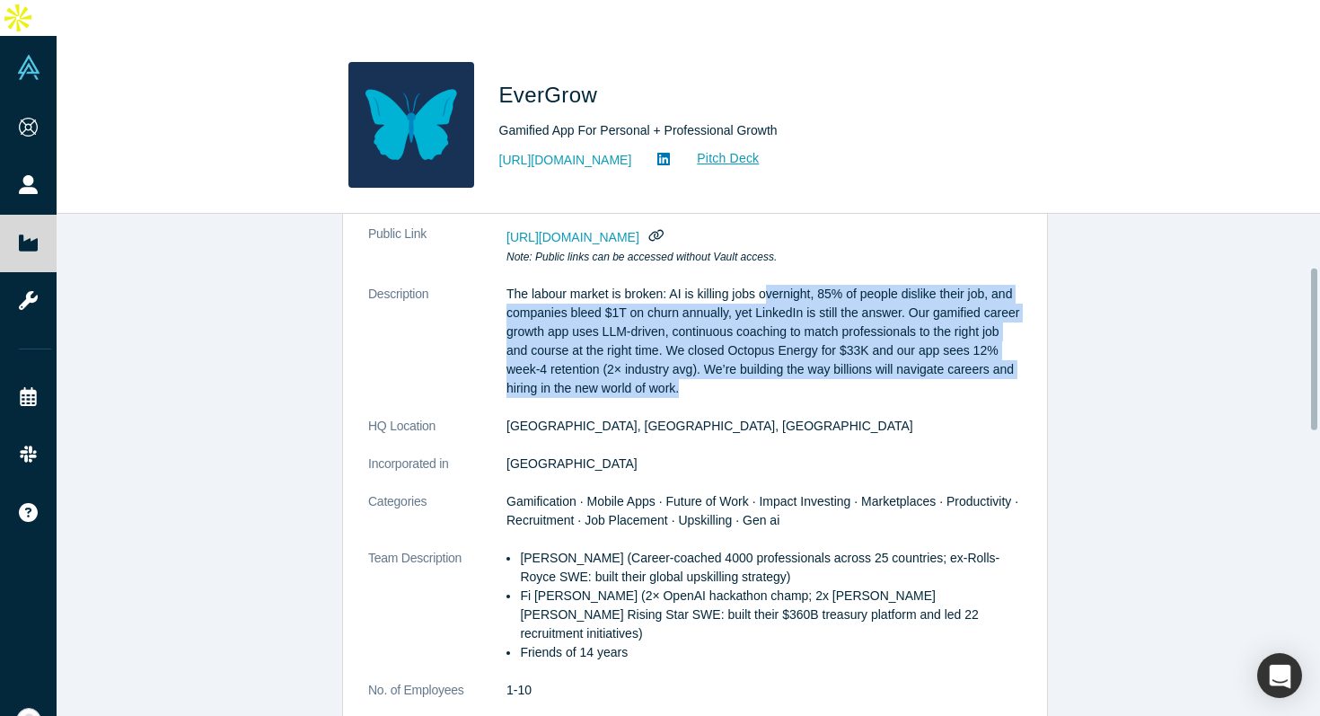
scroll to position [162, 0]
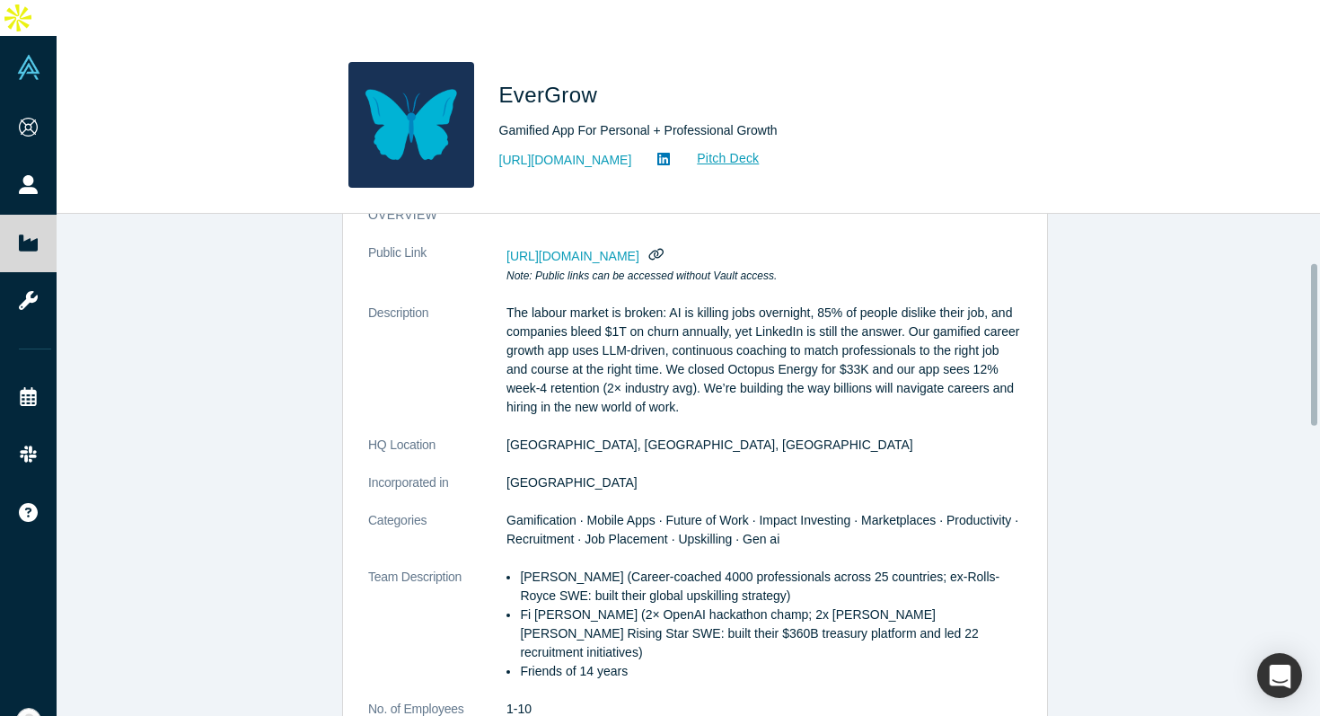
click at [639, 249] on span "[URL][DOMAIN_NAME]" at bounding box center [572, 256] width 133 height 14
click at [639, 249] on span "https://vault.alchemistaccelerator.com/companies/public/evergrow" at bounding box center [572, 256] width 133 height 14
click at [632, 151] on link "https://www.evergrow-app.com/" at bounding box center [565, 160] width 133 height 19
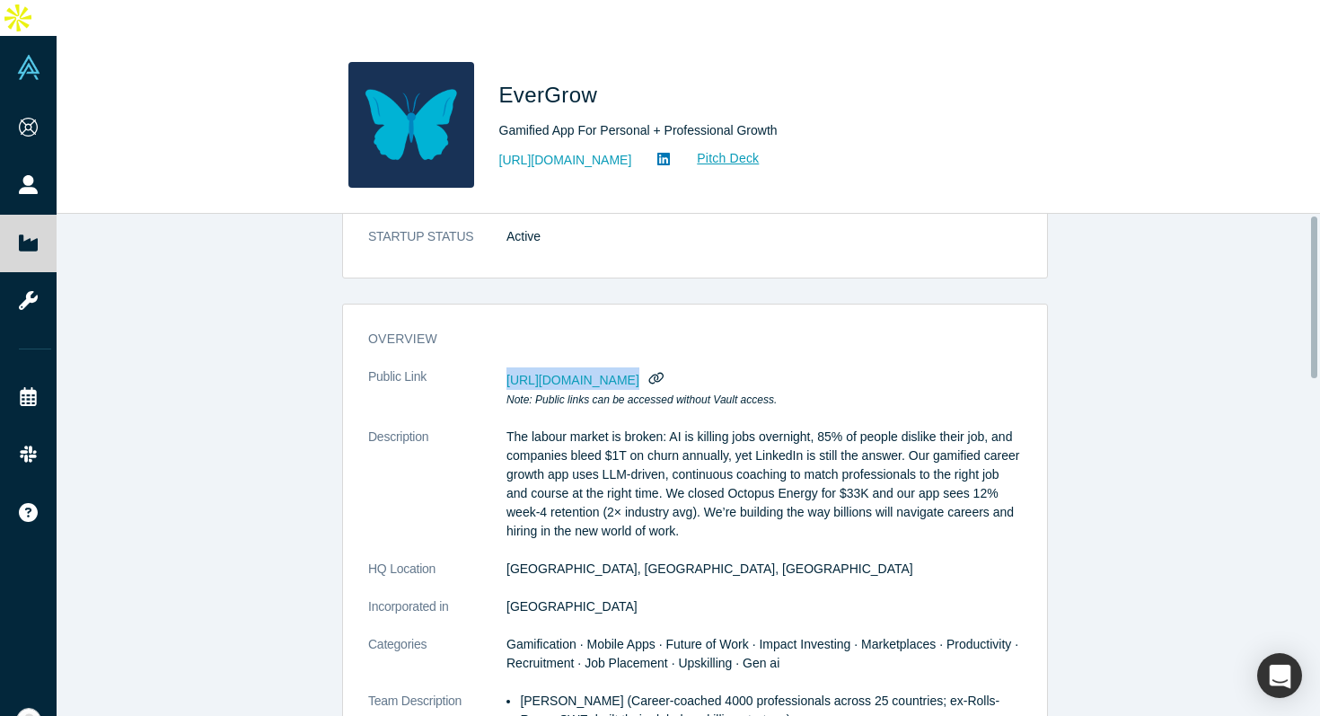
scroll to position [0, 0]
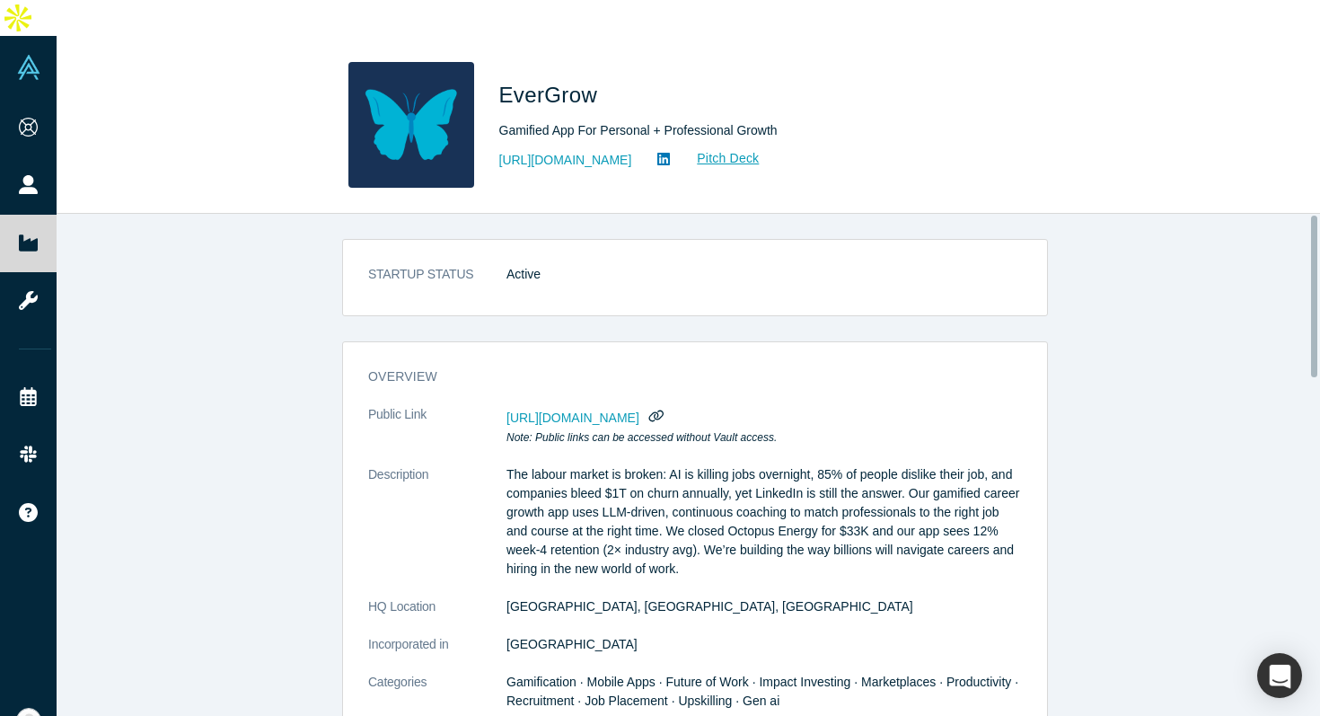
click at [530, 83] on span "EverGrow" at bounding box center [551, 95] width 105 height 24
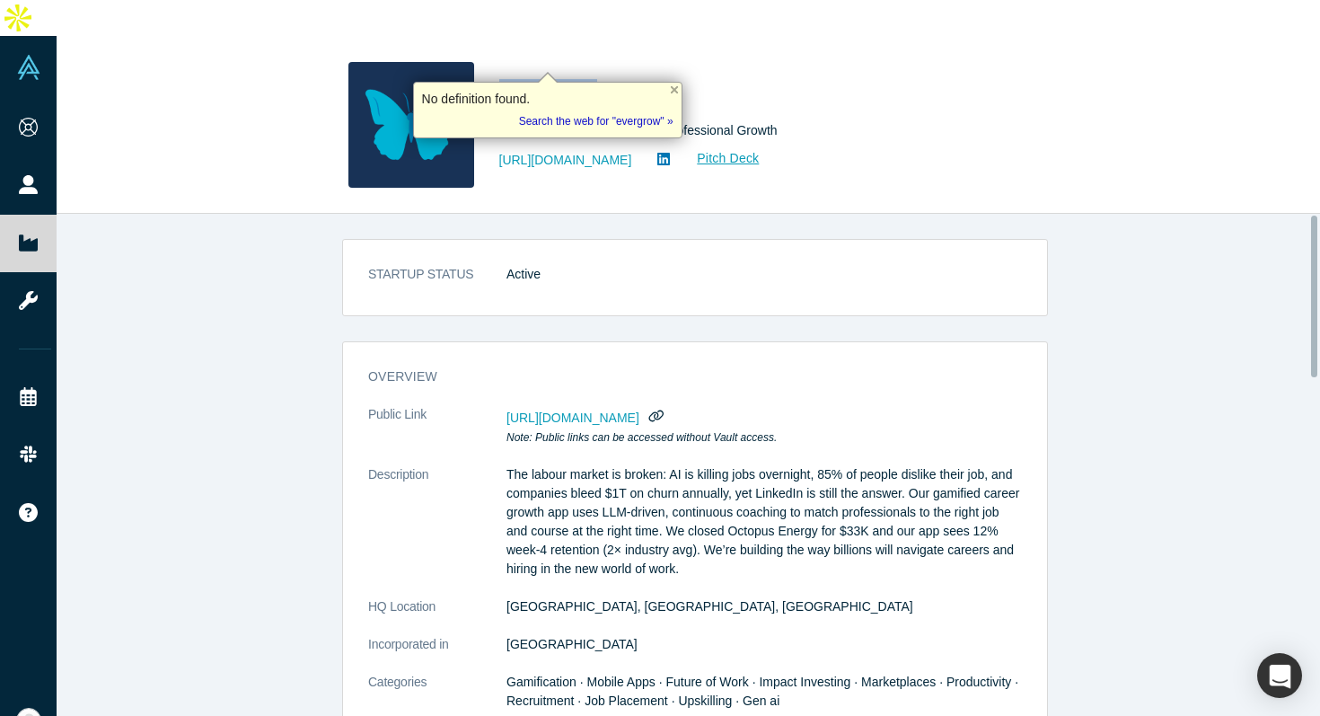
copy span "EverGrow"
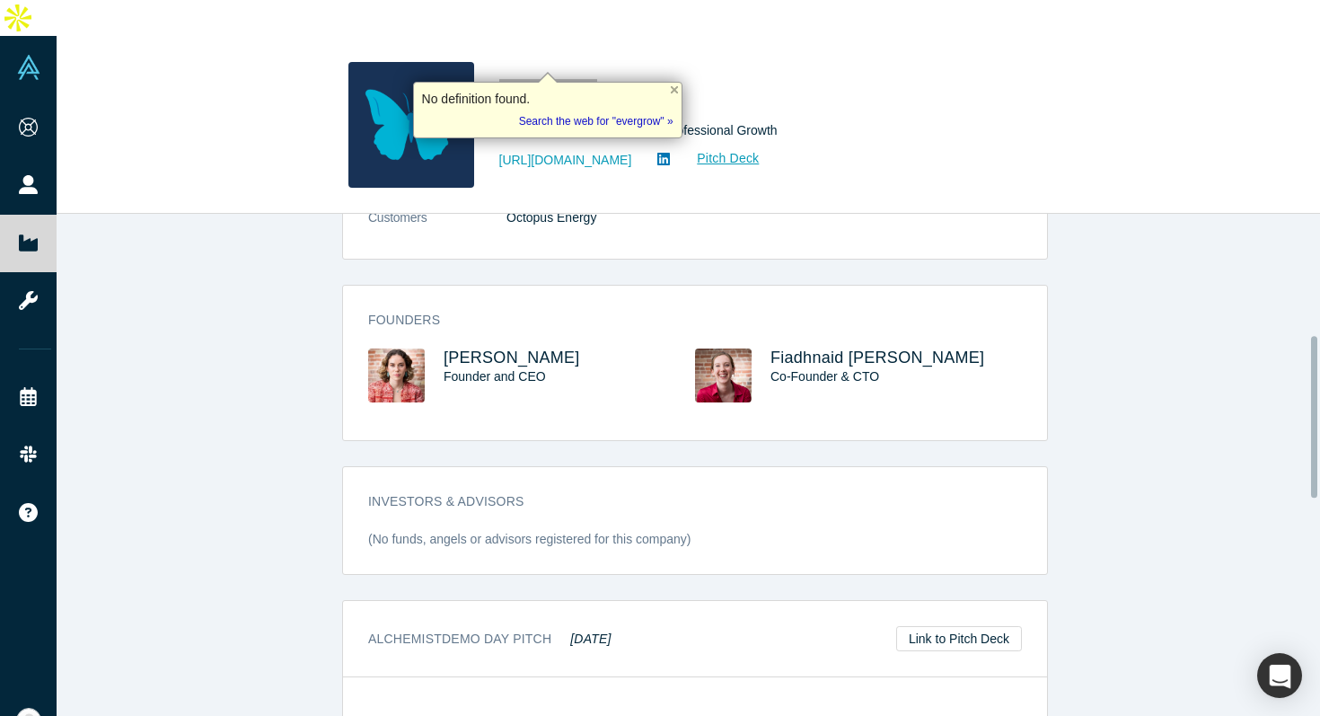
scroll to position [788, 0]
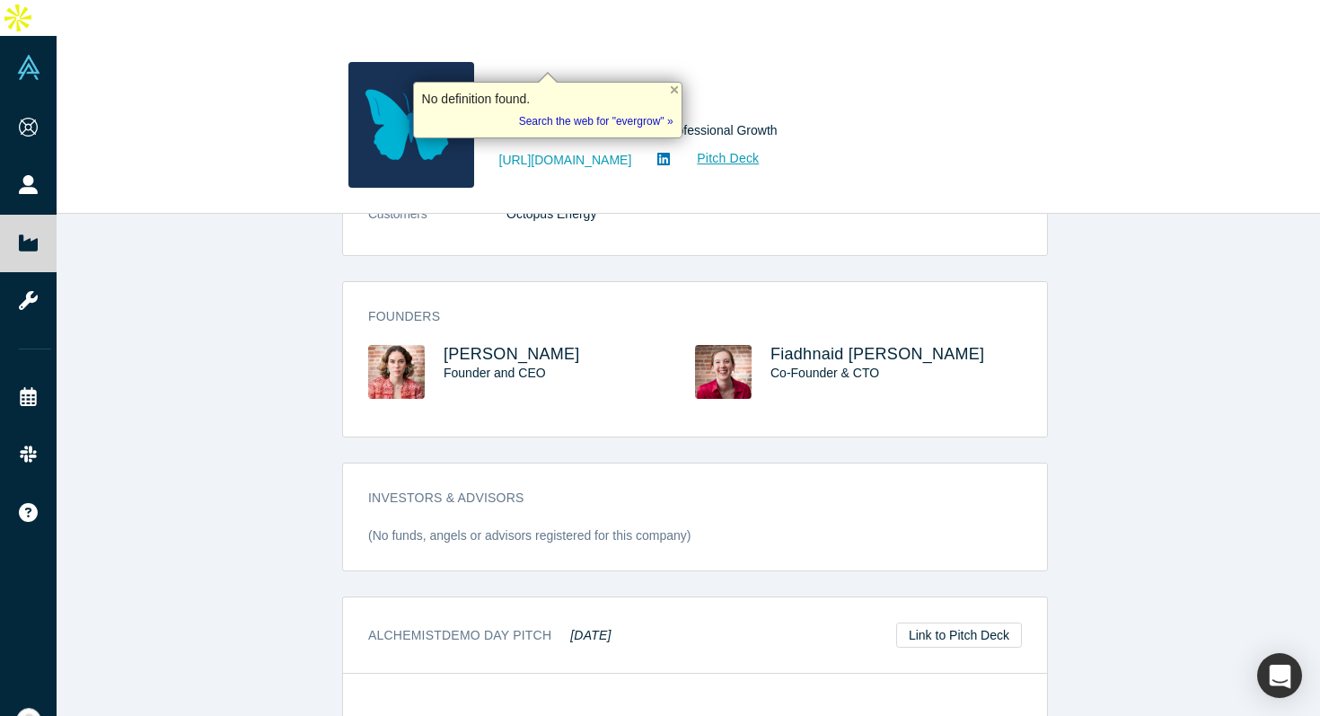
click at [601, 345] on div "Gabriela Gosnell Founder and CEO" at bounding box center [569, 372] width 251 height 54
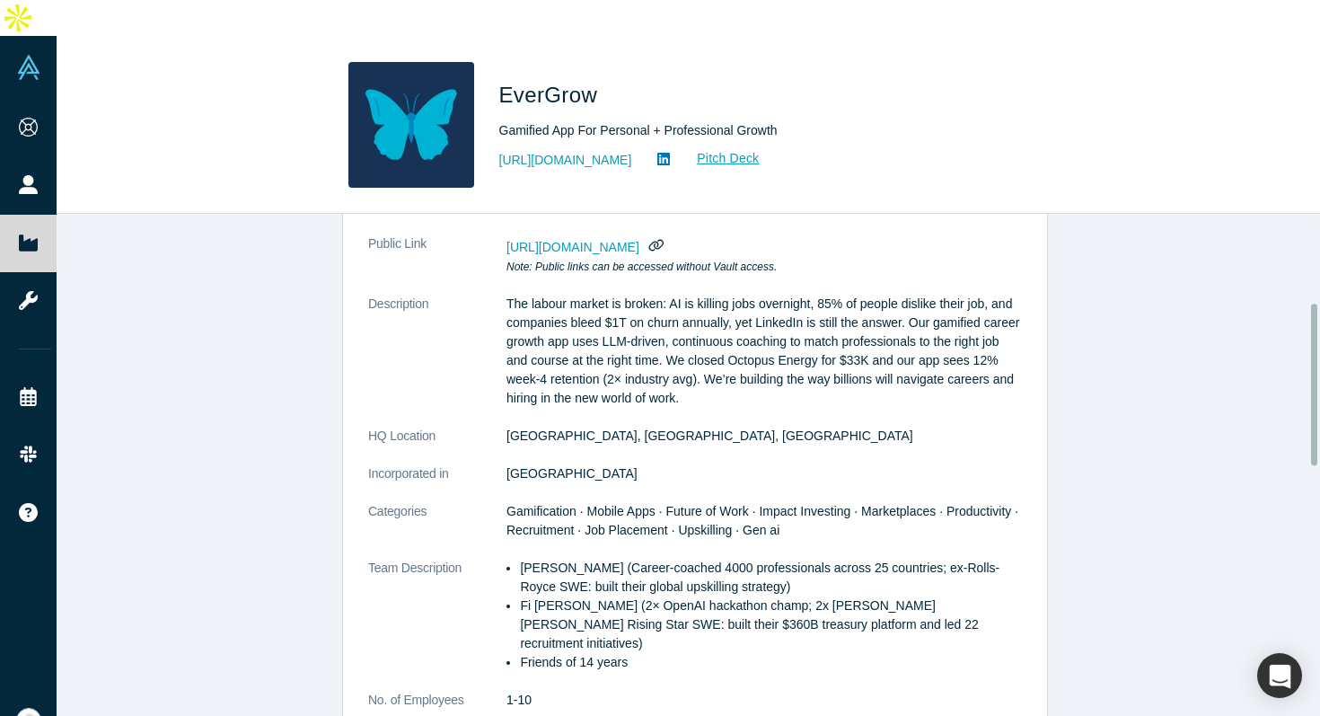
scroll to position [0, 0]
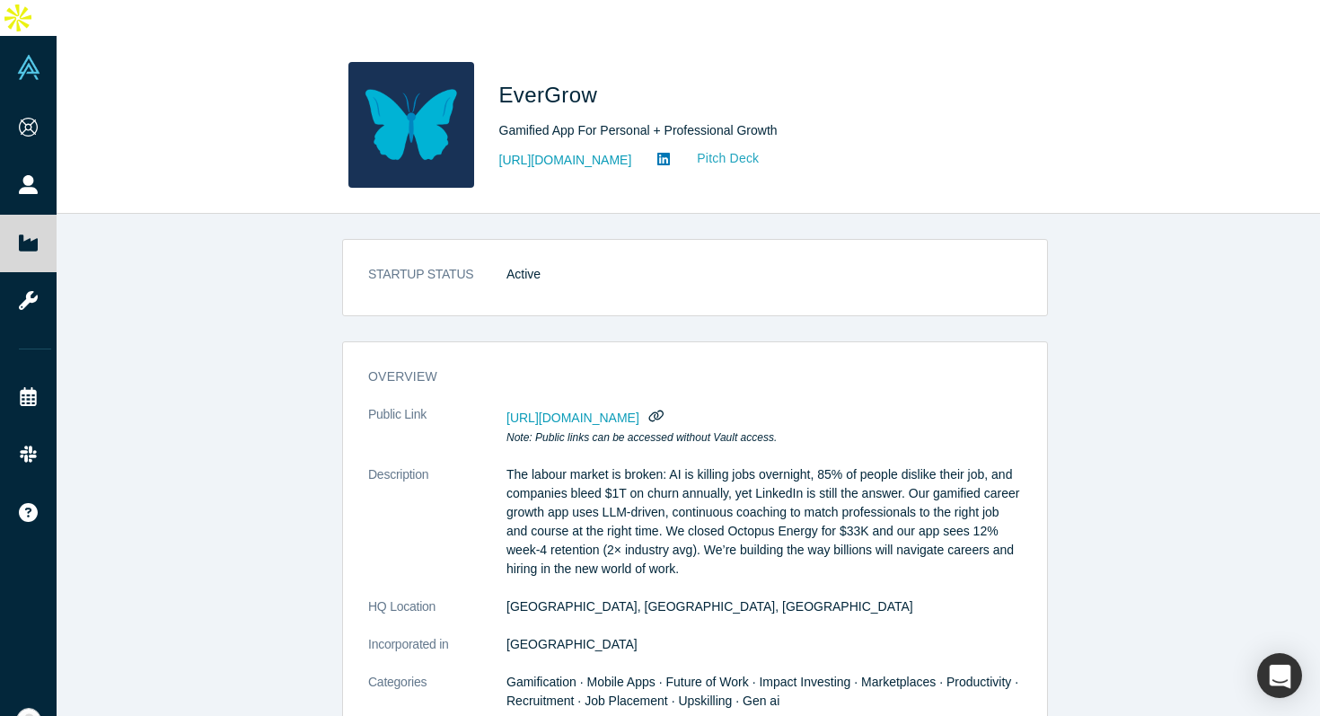
click at [760, 148] on link "Pitch Deck" at bounding box center [718, 158] width 83 height 21
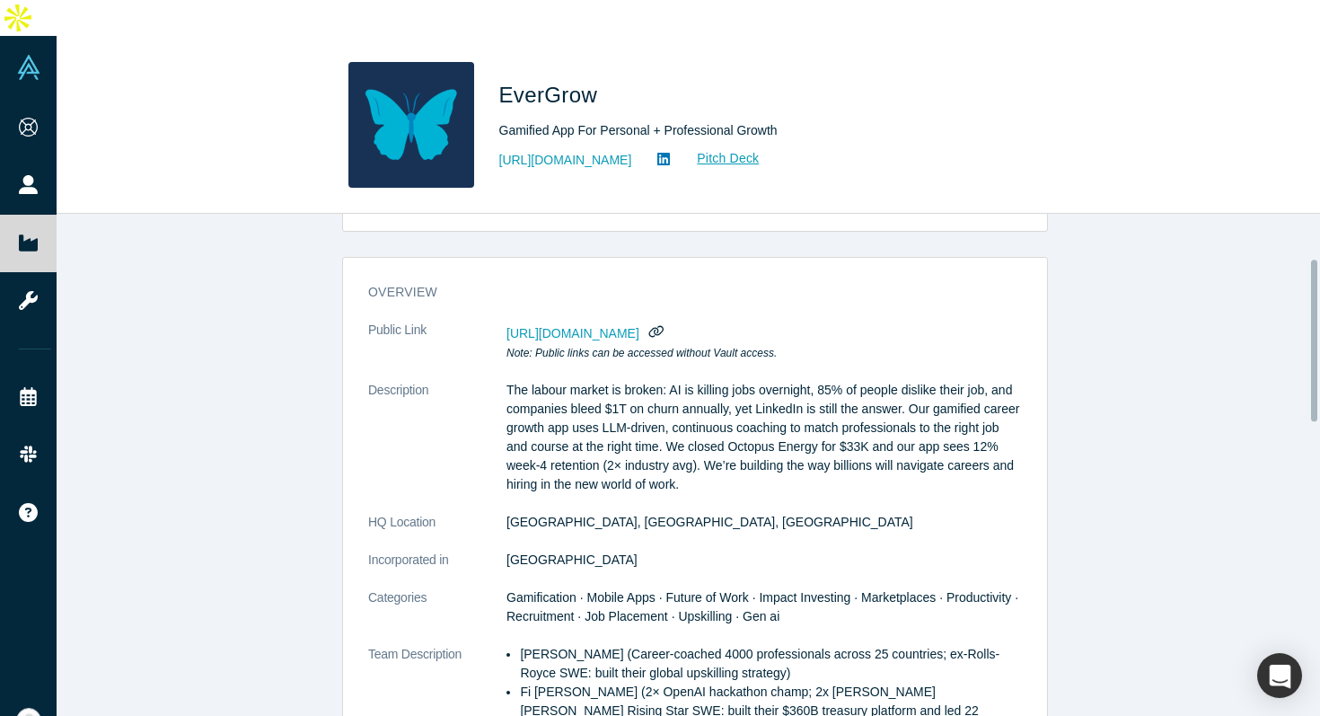
scroll to position [154, 0]
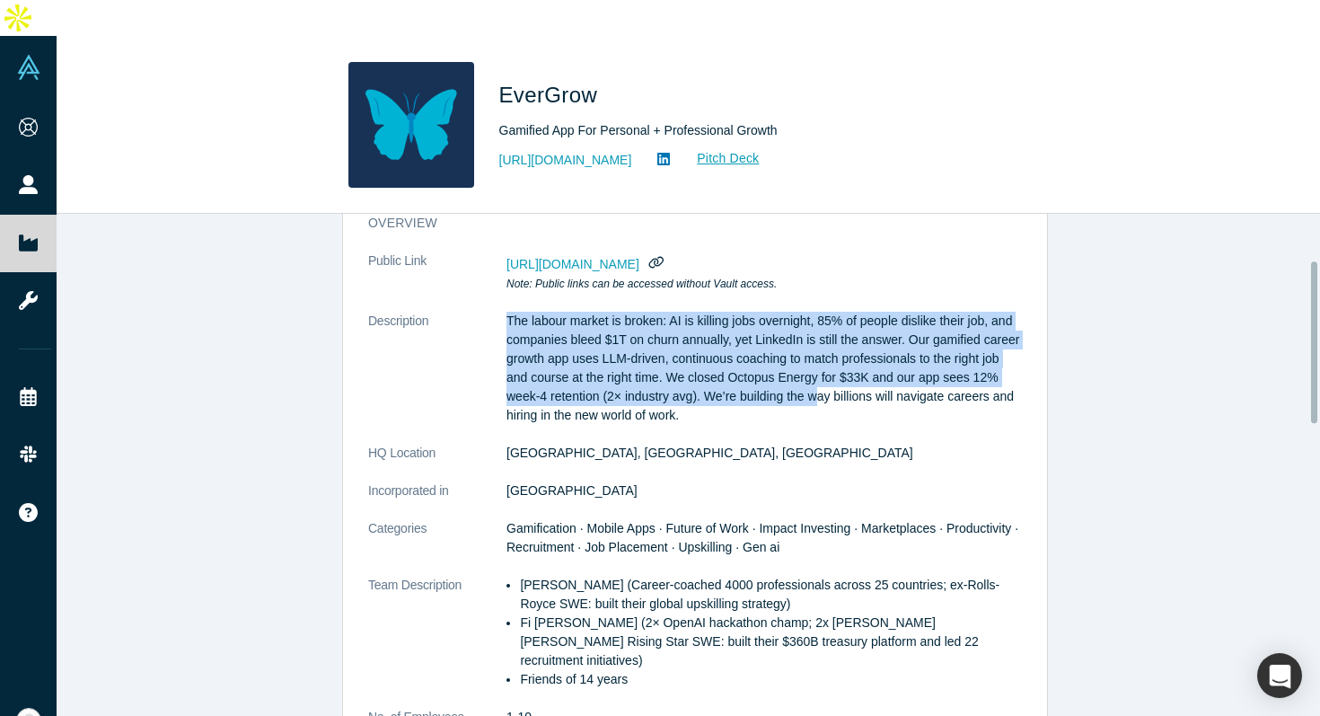
drag, startPoint x: 790, startPoint y: 272, endPoint x: 805, endPoint y: 369, distance: 98.2
click at [808, 365] on dl "Public Link https://vault.alchemistaccelerator.com/companies/public/evergrow No…" at bounding box center [695, 564] width 654 height 626
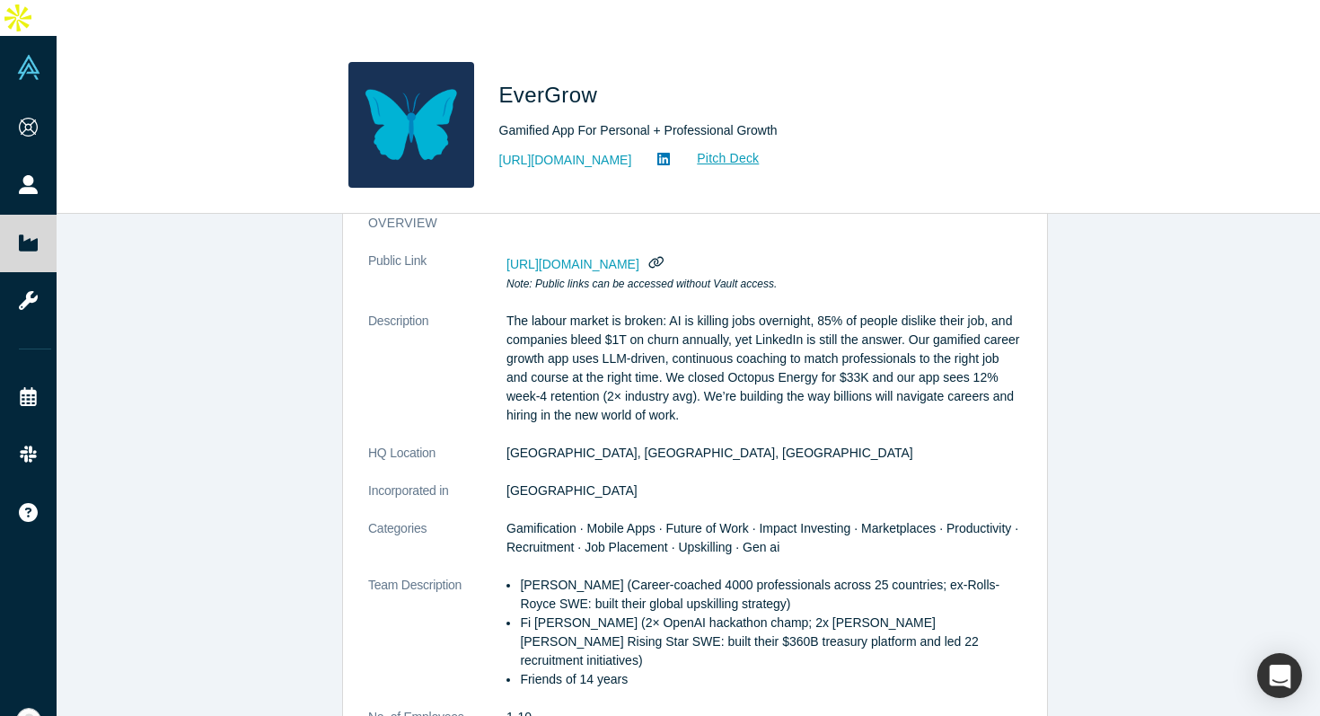
click at [822, 385] on p "The labour market is broken: AI is killing jobs overnight, 85% of people dislik…" at bounding box center [763, 368] width 515 height 113
click at [410, 444] on dt "HQ Location" at bounding box center [437, 463] width 138 height 38
copy dt "HQ Location"
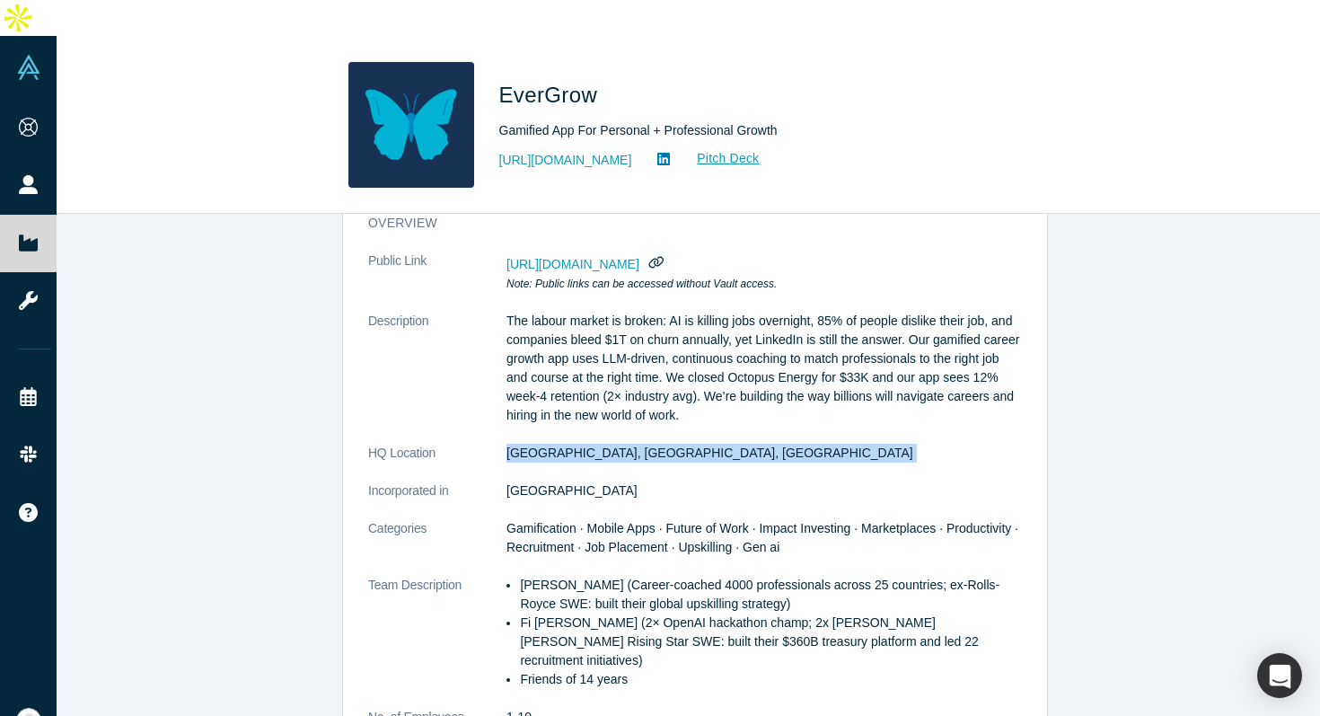
drag, startPoint x: 496, startPoint y: 427, endPoint x: 710, endPoint y: 421, distance: 214.7
click at [710, 421] on dl "Public Link https://vault.alchemistaccelerator.com/companies/public/evergrow No…" at bounding box center [695, 564] width 654 height 626
copy dl "San Francisco, CA, USA"
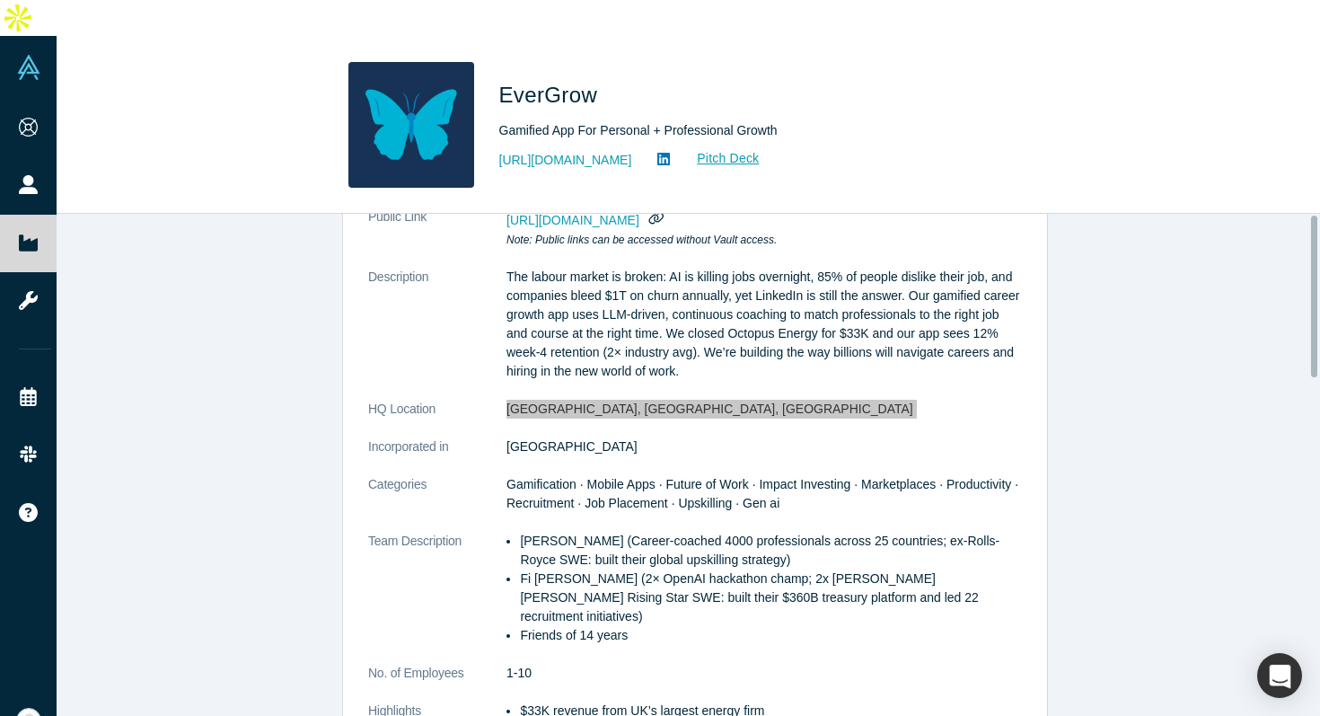
scroll to position [0, 0]
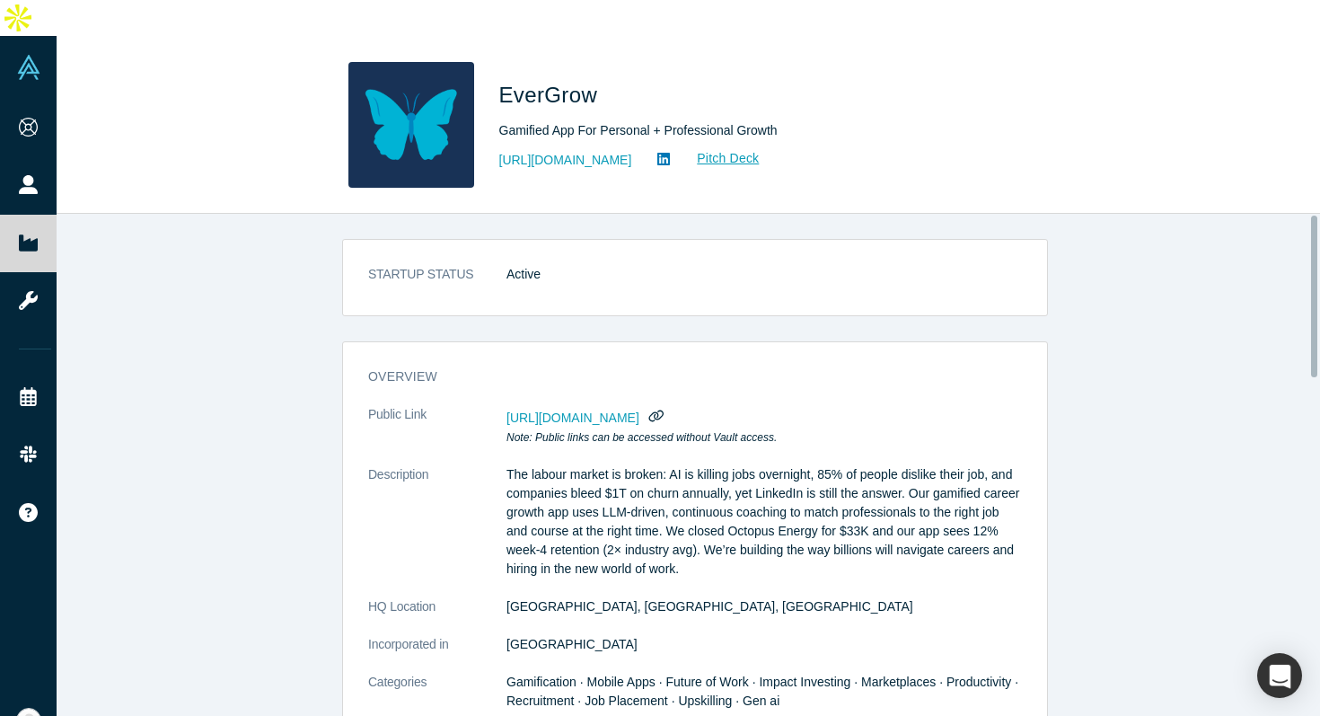
click at [729, 465] on p "The labour market is broken: AI is killing jobs overnight, 85% of people dislik…" at bounding box center [763, 521] width 515 height 113
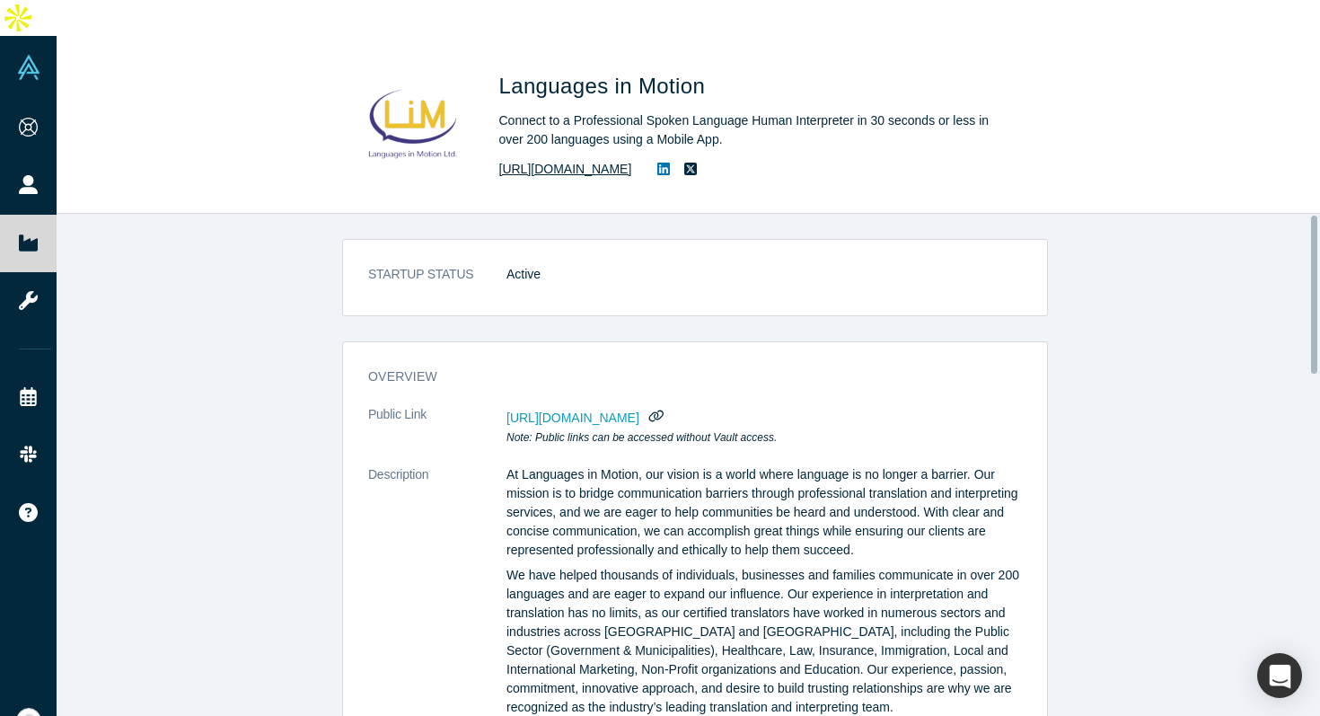
click at [577, 160] on link "[URL][DOMAIN_NAME]" at bounding box center [565, 169] width 133 height 19
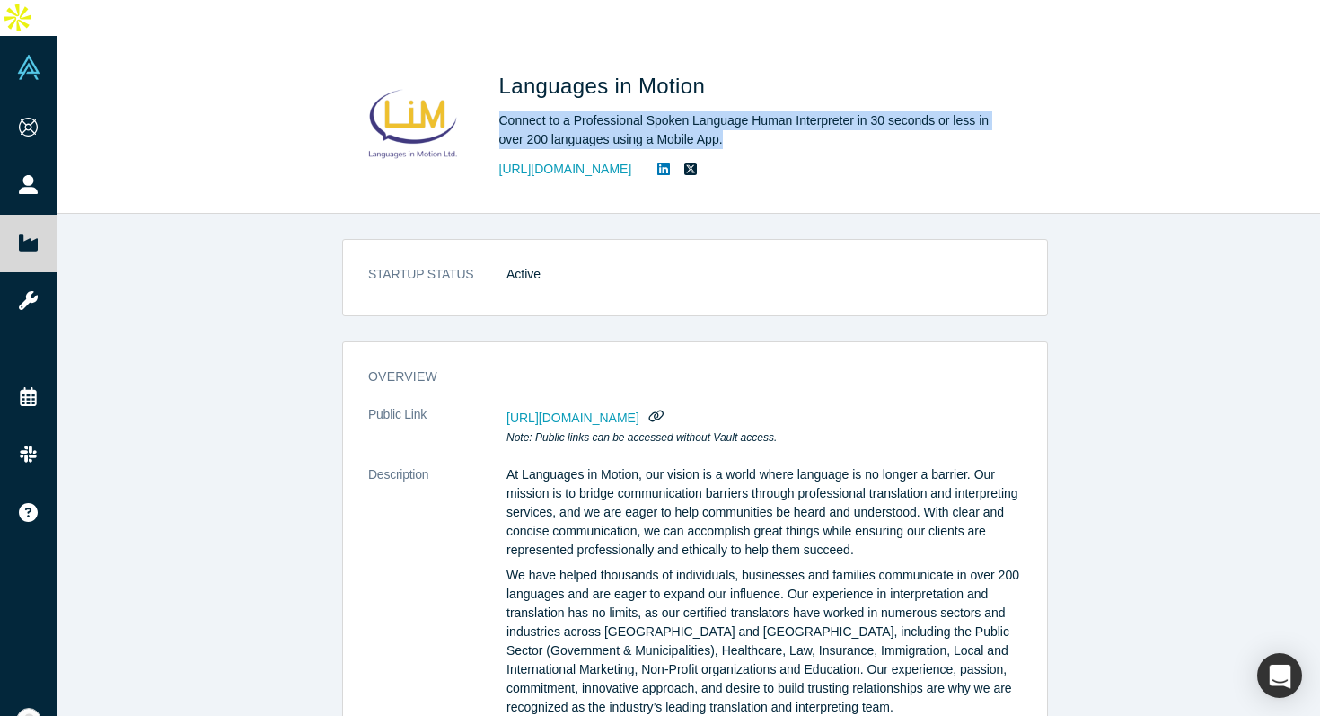
drag, startPoint x: 783, startPoint y: 110, endPoint x: 506, endPoint y: 73, distance: 279.0
click at [506, 73] on div "Languages in Motion Connect to a Professional Spoken Language Human Interpreter…" at bounding box center [750, 125] width 503 height 126
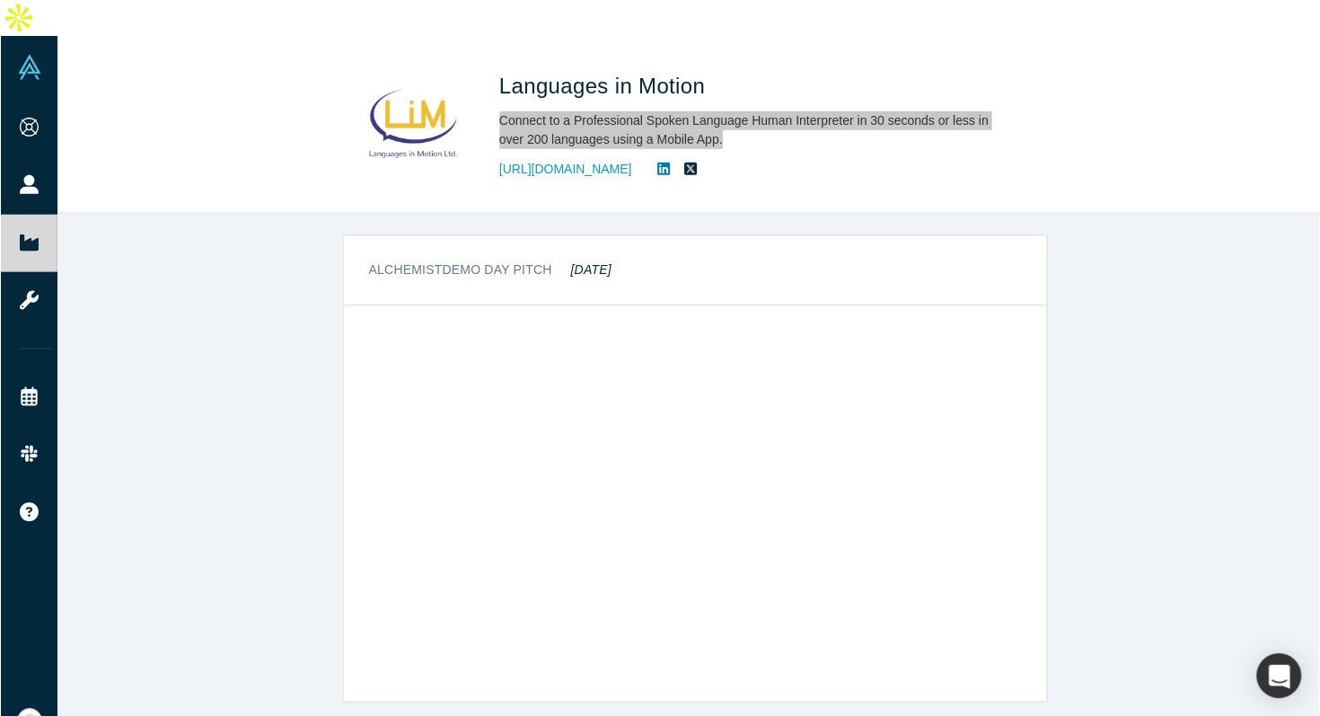
scroll to position [1254, 0]
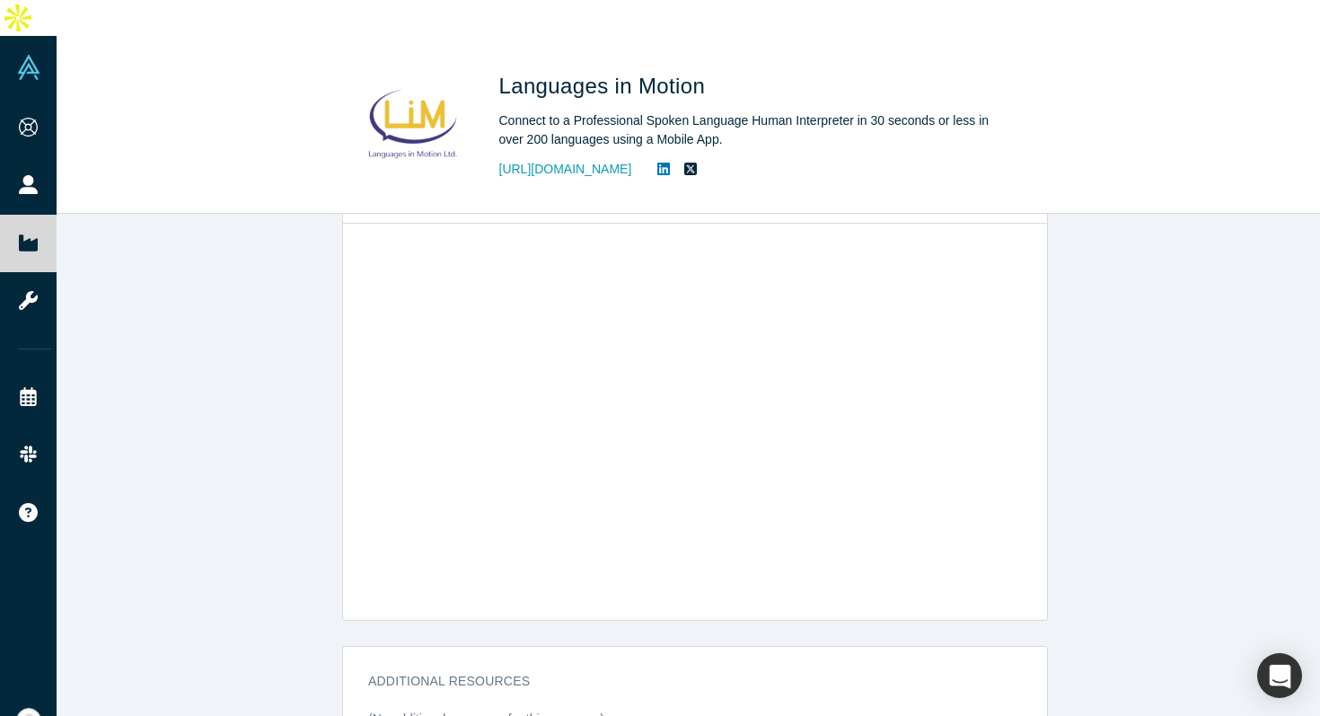
click at [283, 226] on div "STARTUP STATUS Active overview Public Link https://vault.alchemistaccelerator.c…" at bounding box center [695, 489] width 1277 height 551
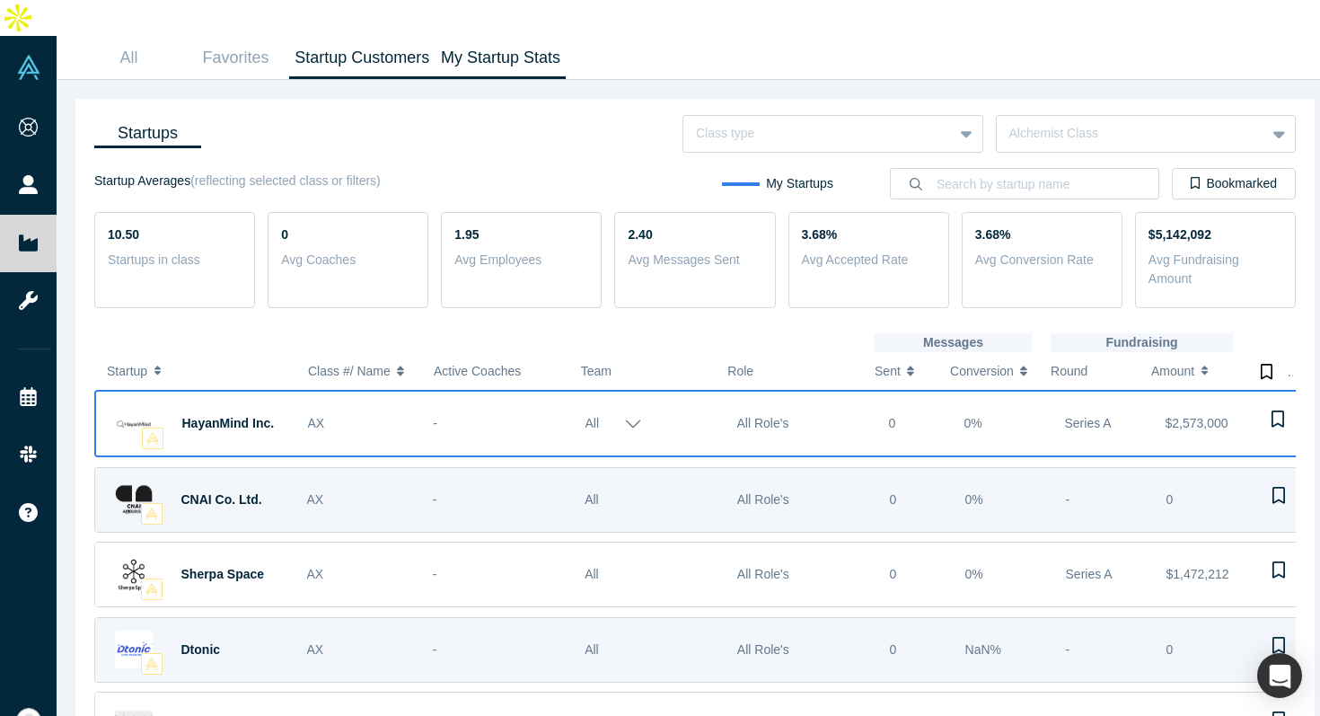
click at [345, 37] on link "Startup Customers" at bounding box center [362, 58] width 146 height 42
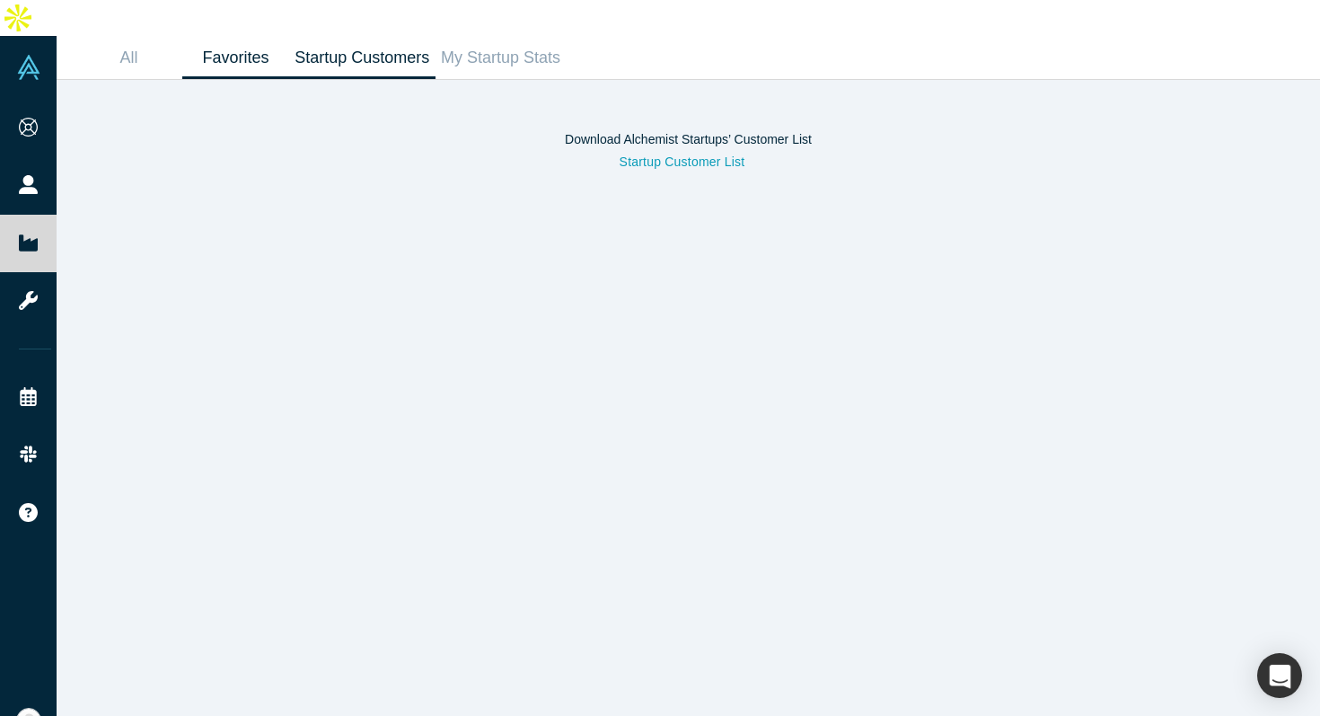
click at [240, 37] on link "Favorites" at bounding box center [235, 58] width 107 height 42
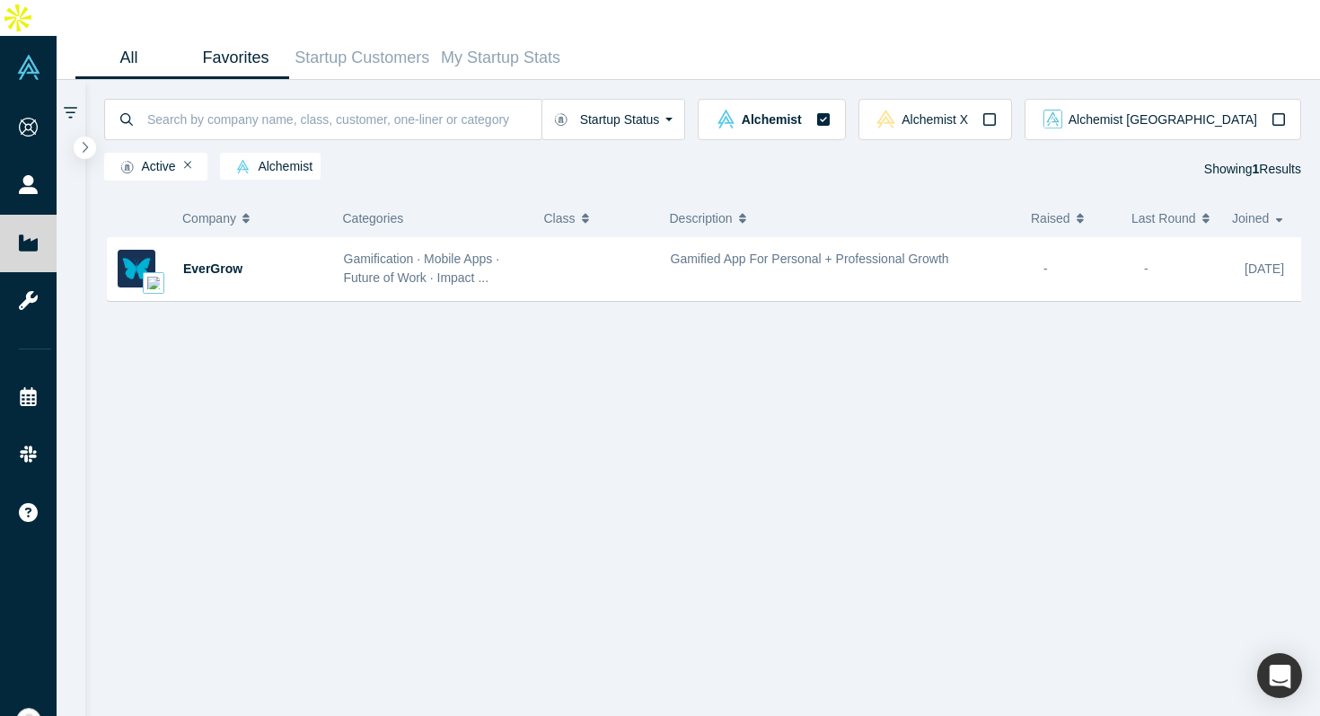
click at [151, 37] on link "All" at bounding box center [128, 58] width 107 height 42
